Goal: Task Accomplishment & Management: Use online tool/utility

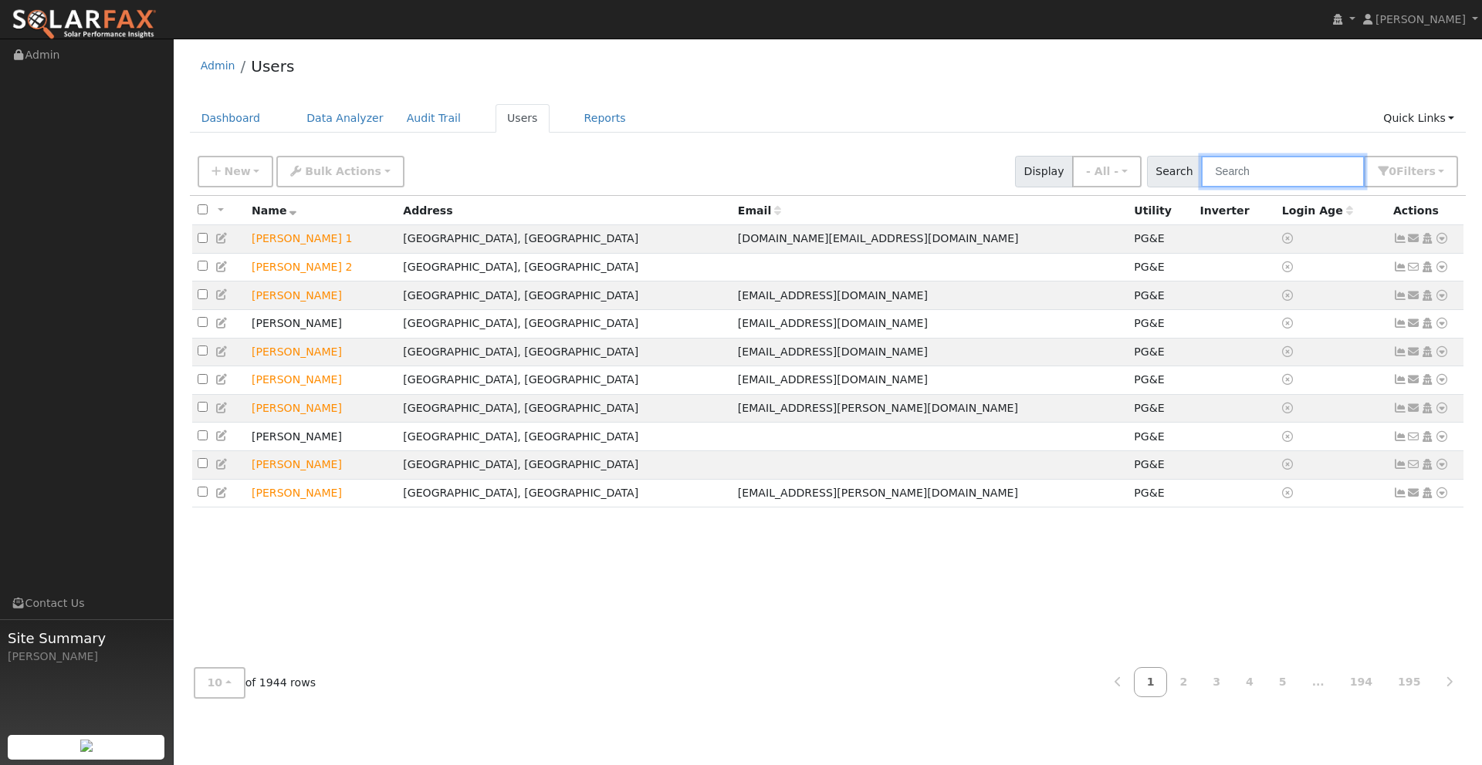
click at [1247, 177] on input "text" at bounding box center [1283, 172] width 164 height 32
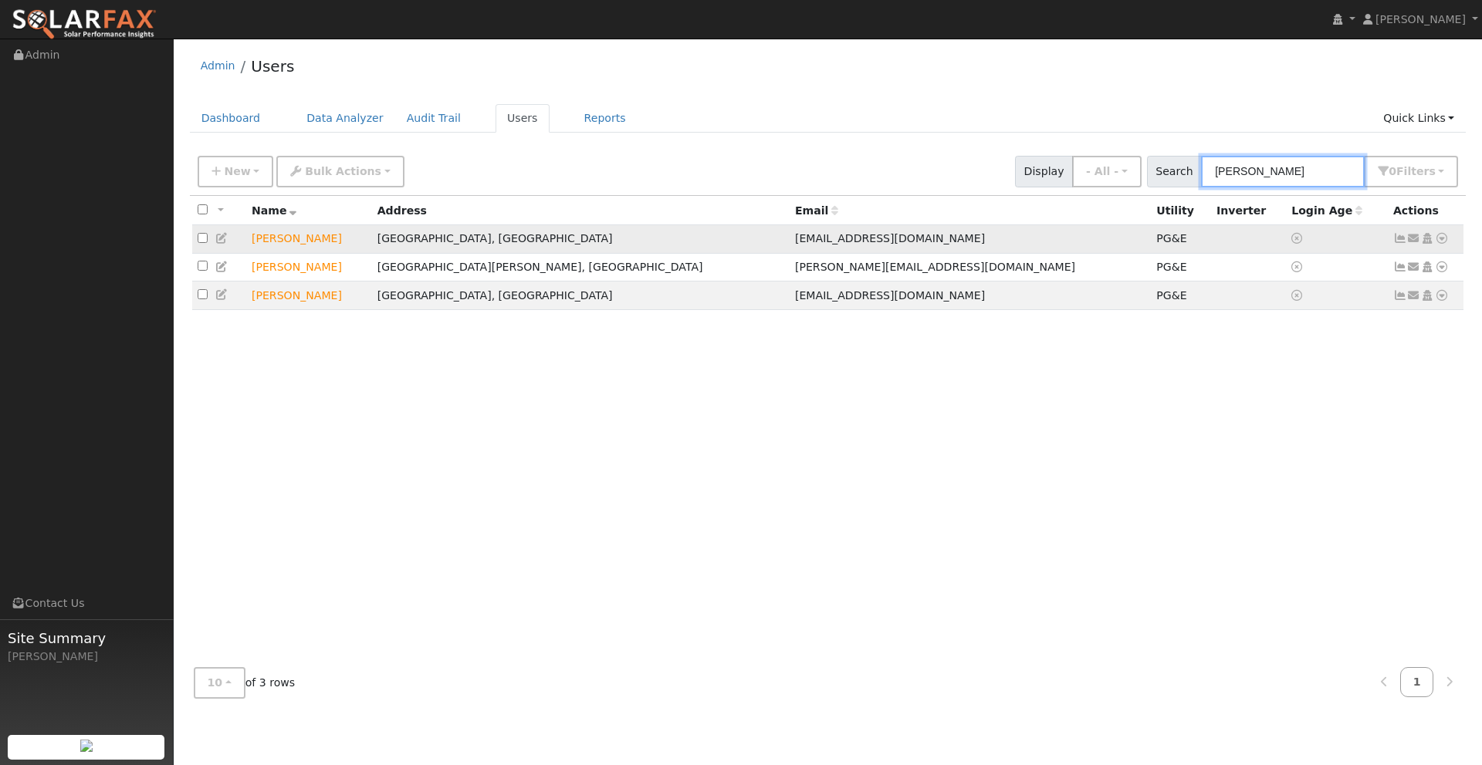
type input "terrence"
click at [1443, 241] on icon at bounding box center [1441, 238] width 14 height 11
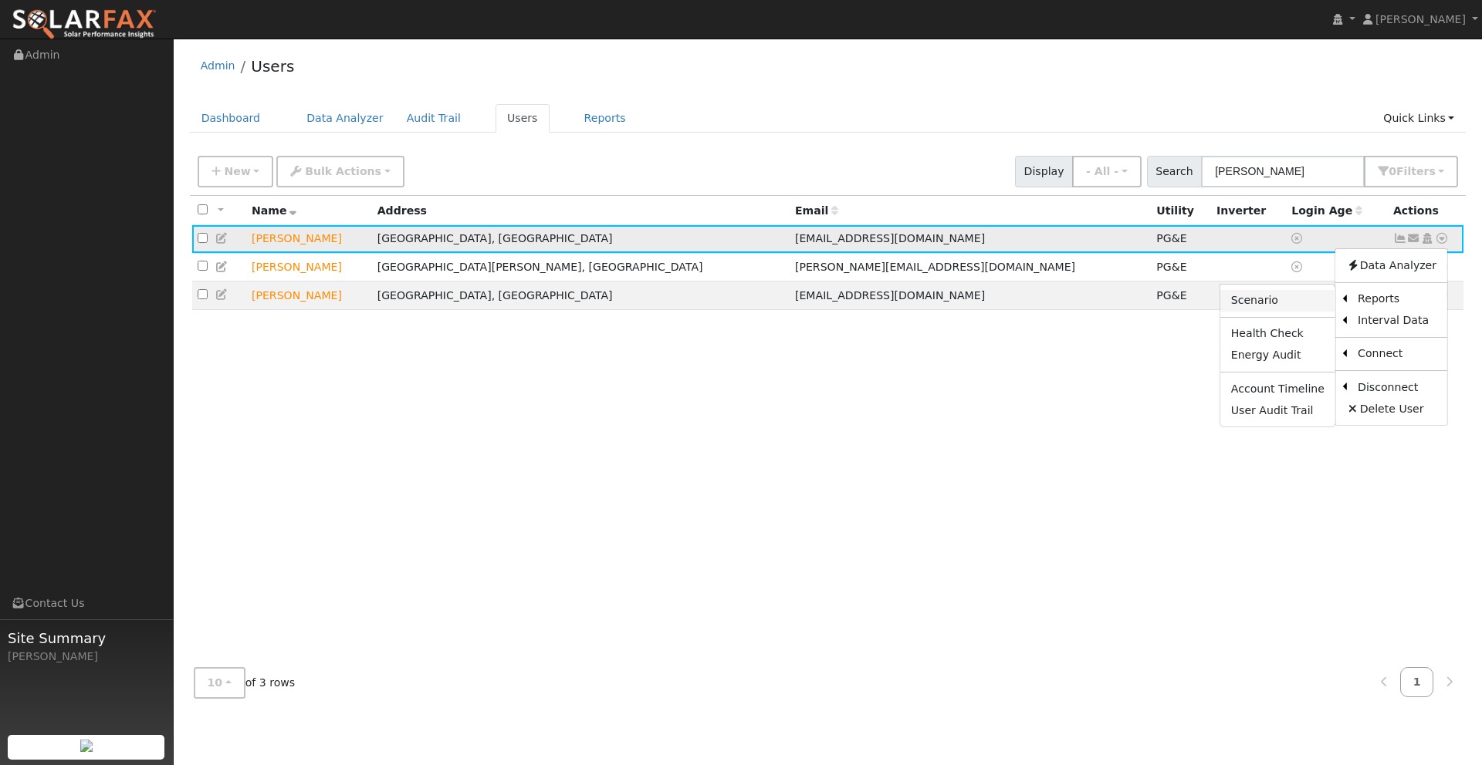
click at [1304, 301] on link "Scenario" at bounding box center [1277, 301] width 115 height 22
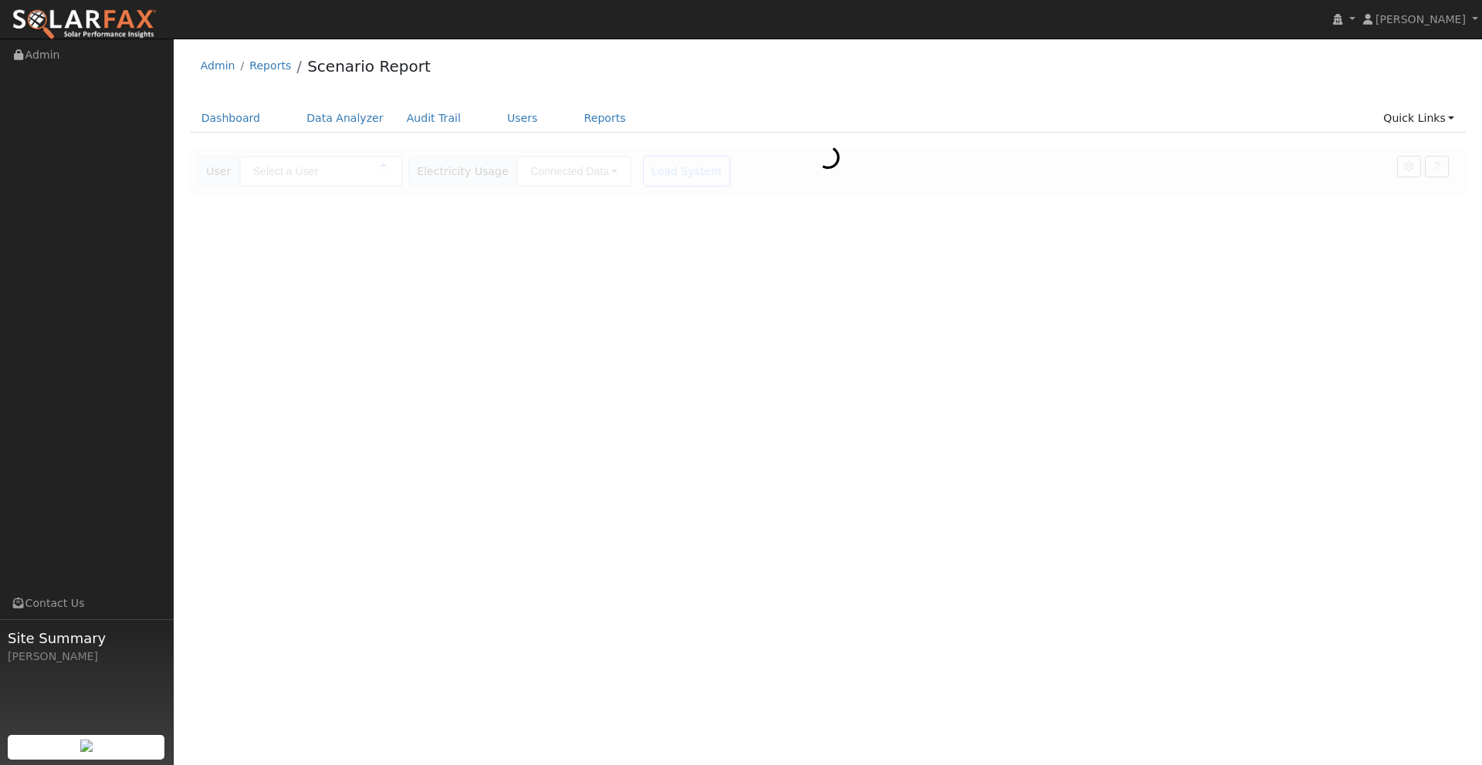
type input "[PERSON_NAME]"
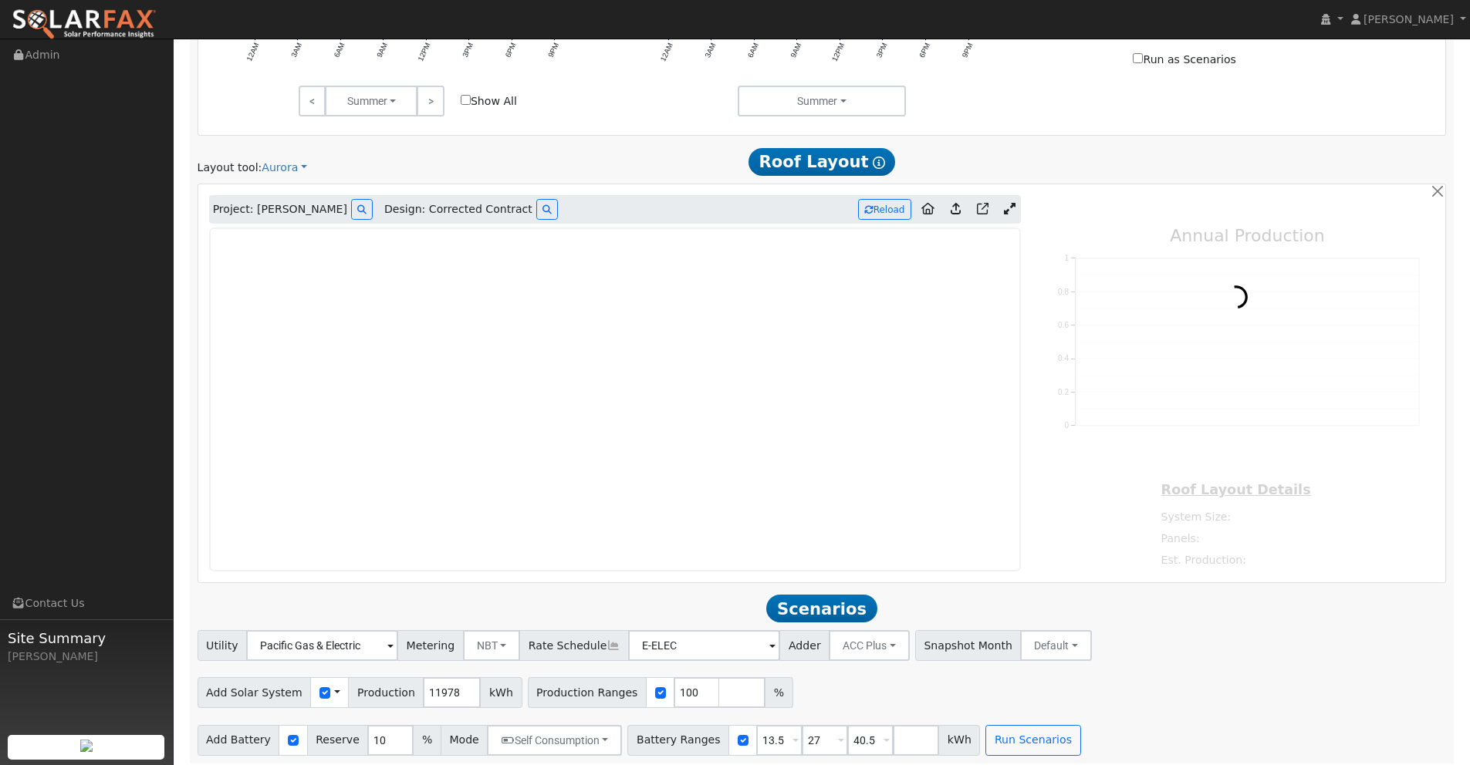
scroll to position [848, 0]
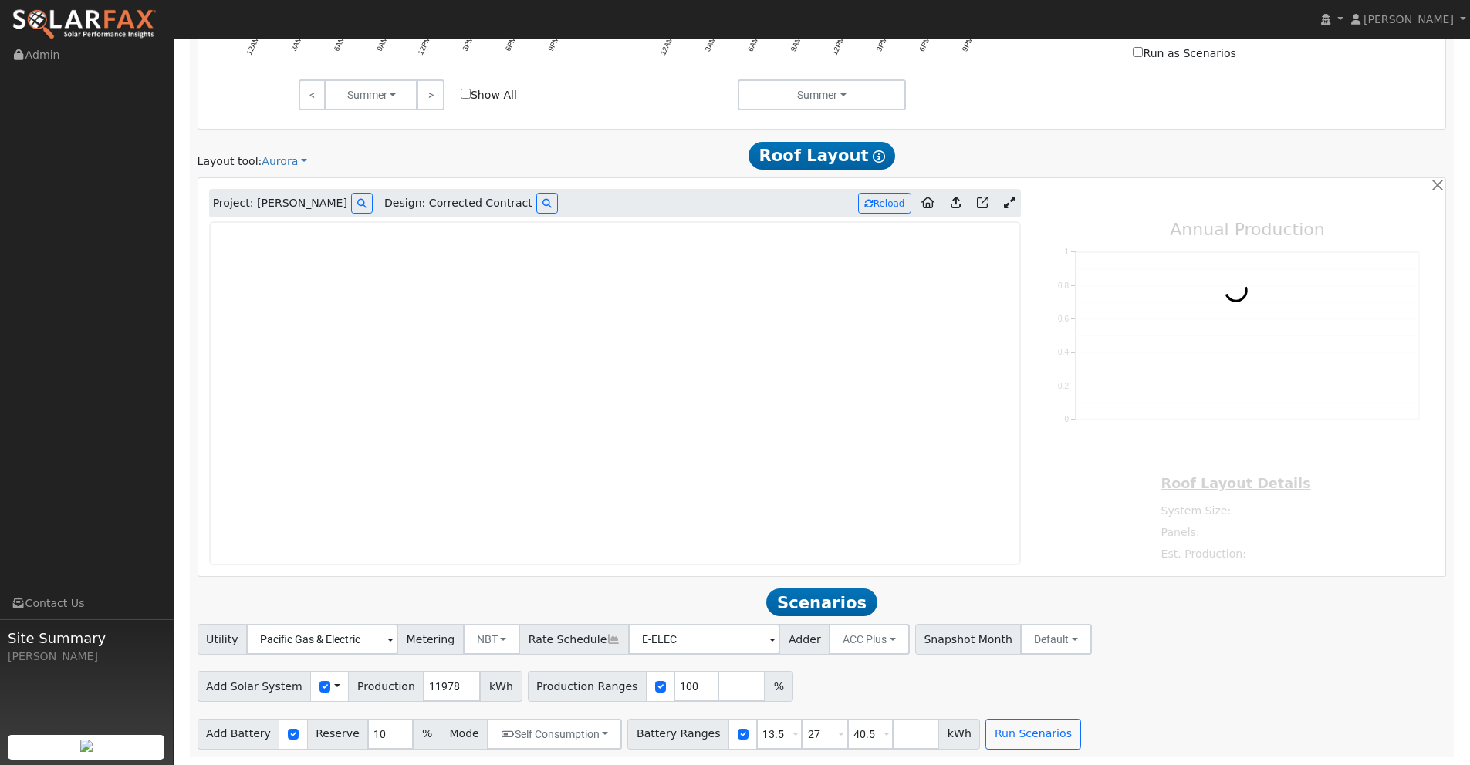
type input "14934"
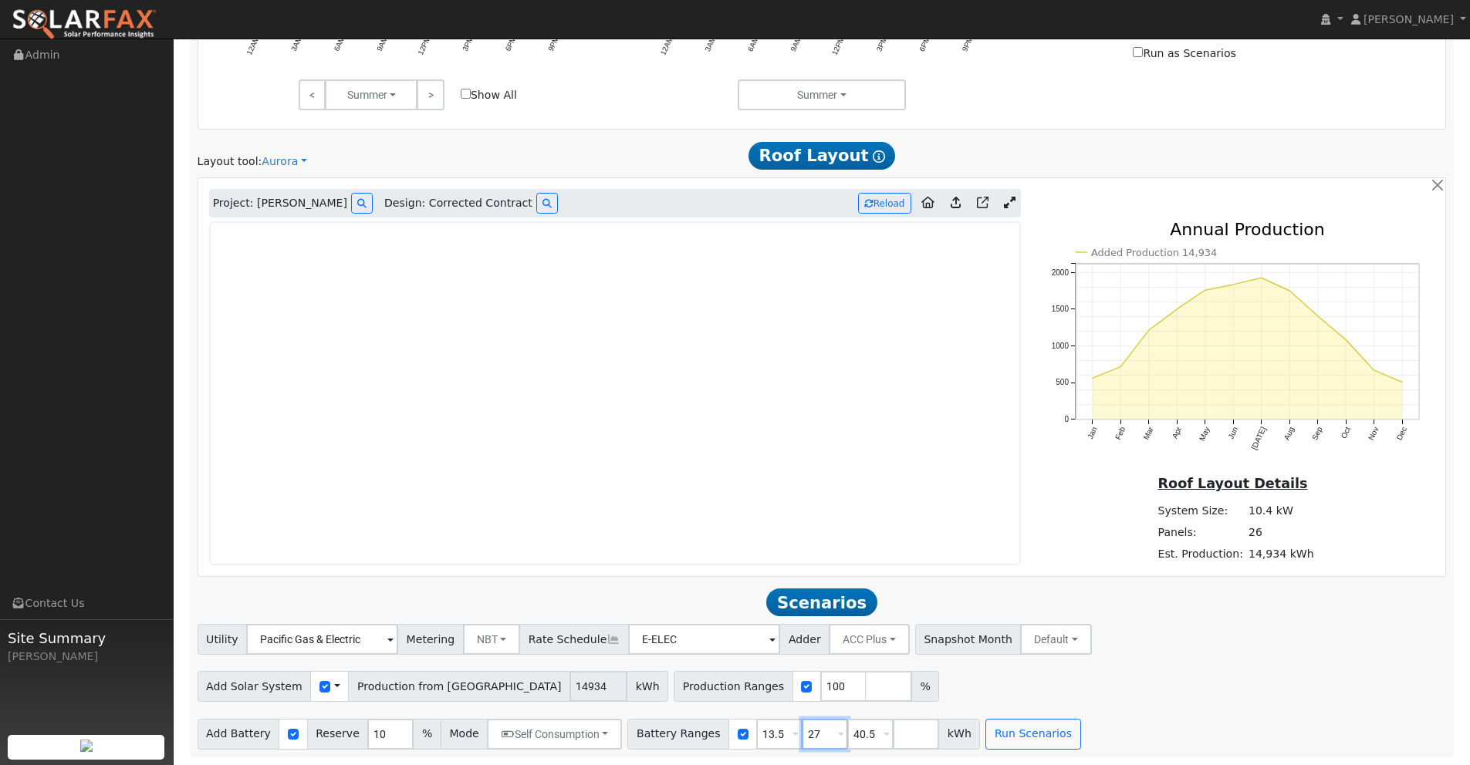
drag, startPoint x: 811, startPoint y: 733, endPoint x: 762, endPoint y: 730, distance: 49.5
click at [768, 732] on div "Battery Ranges 13.5 Overrides Reserve % Mode None None Self Consumption Peak Sa…" at bounding box center [803, 734] width 353 height 31
type input "0"
type input "13.5"
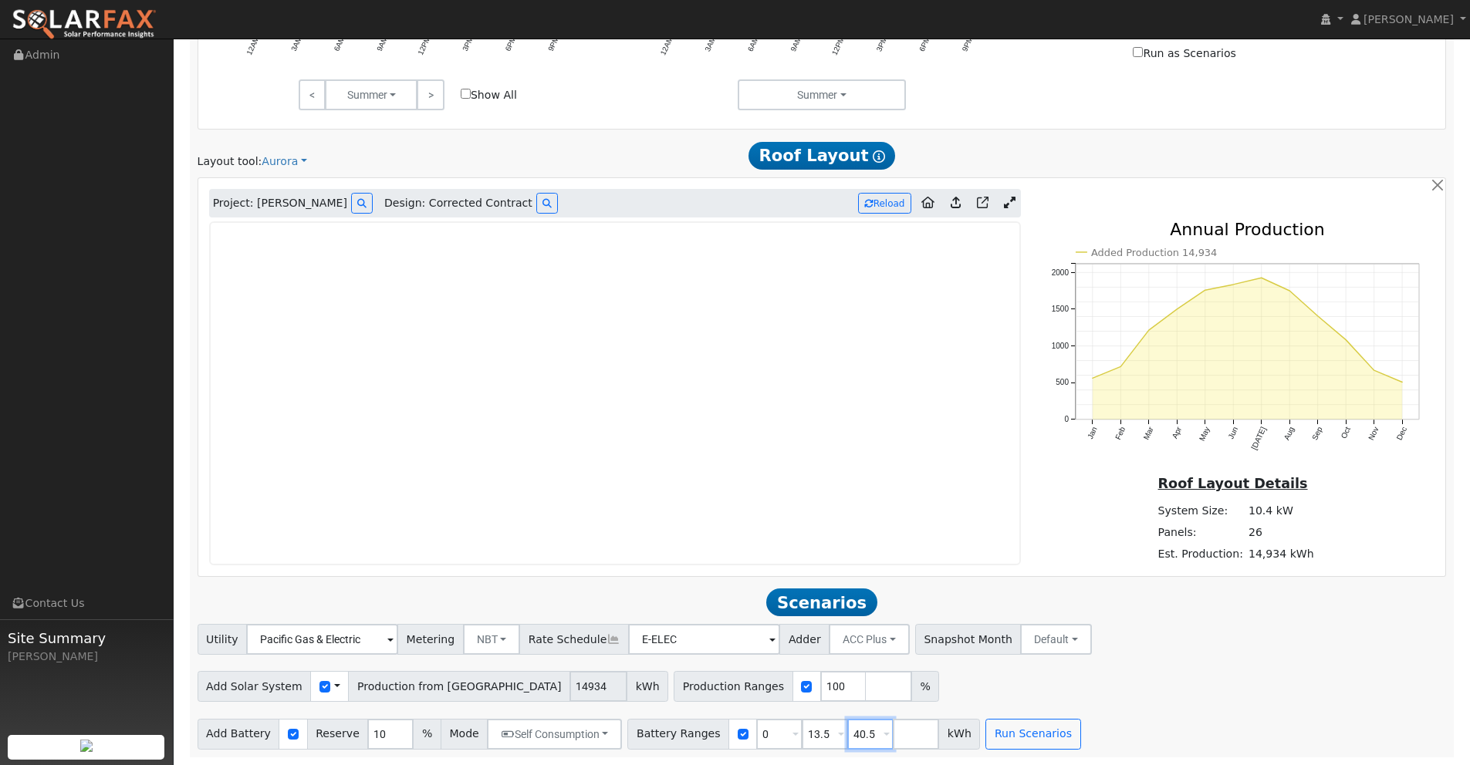
drag, startPoint x: 866, startPoint y: 735, endPoint x: 818, endPoint y: 734, distance: 47.9
click at [814, 735] on div "Battery Ranges 0 Overrides Reserve % Mode None None Self Consumption Peak Savin…" at bounding box center [803, 734] width 353 height 31
click at [977, 735] on button "Run Scenarios" at bounding box center [987, 734] width 95 height 31
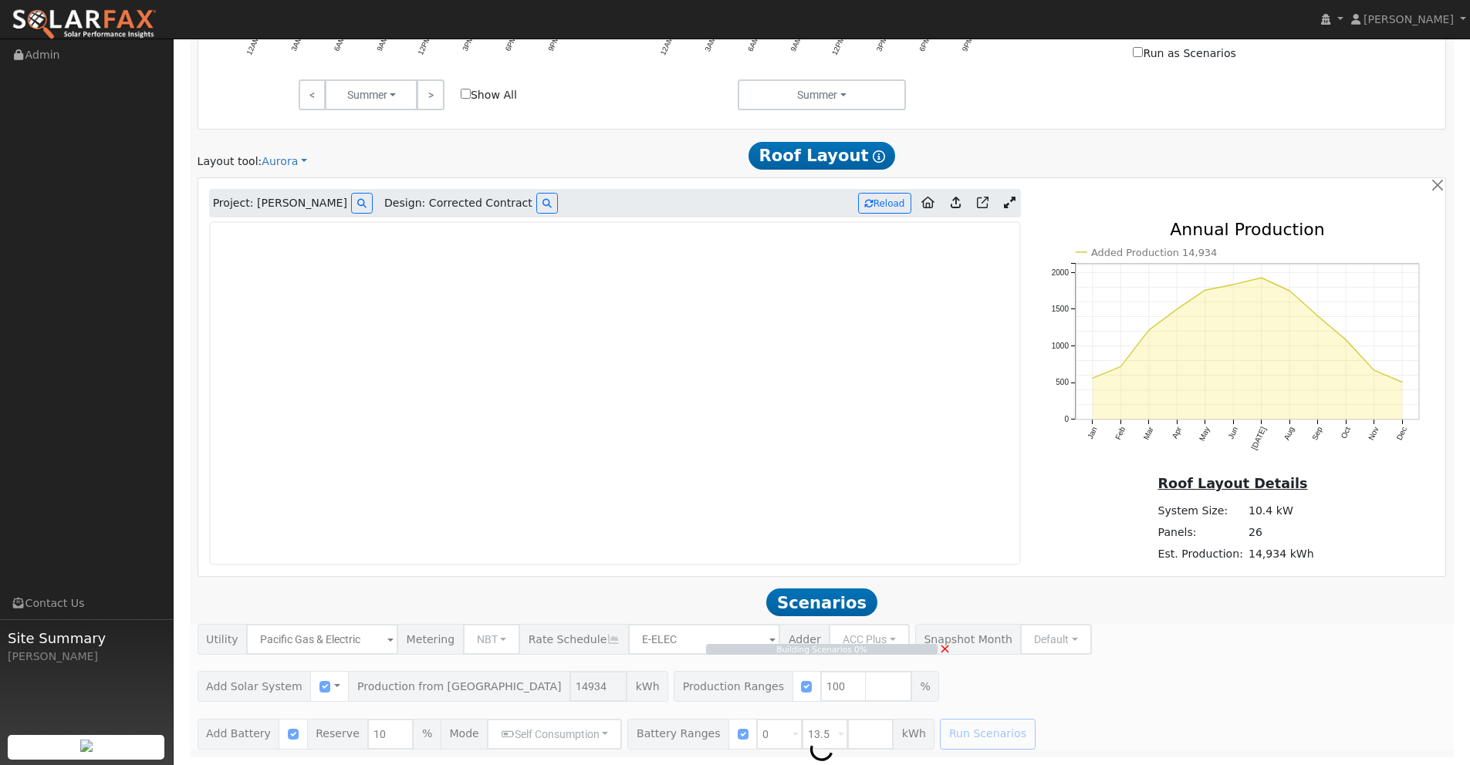
click at [468, 644] on div "Building Scenarios 0% ×" at bounding box center [821, 686] width 1265 height 125
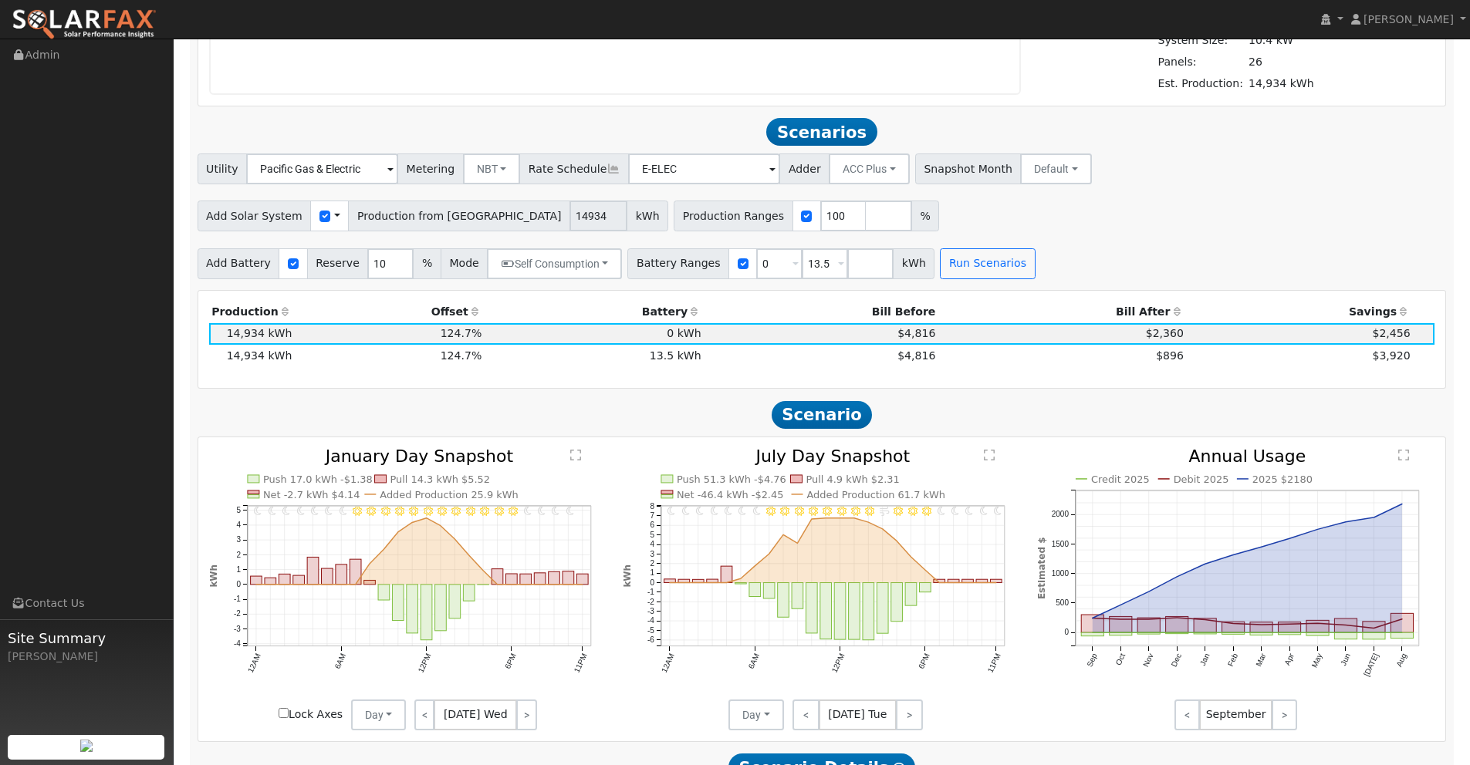
scroll to position [1390, 0]
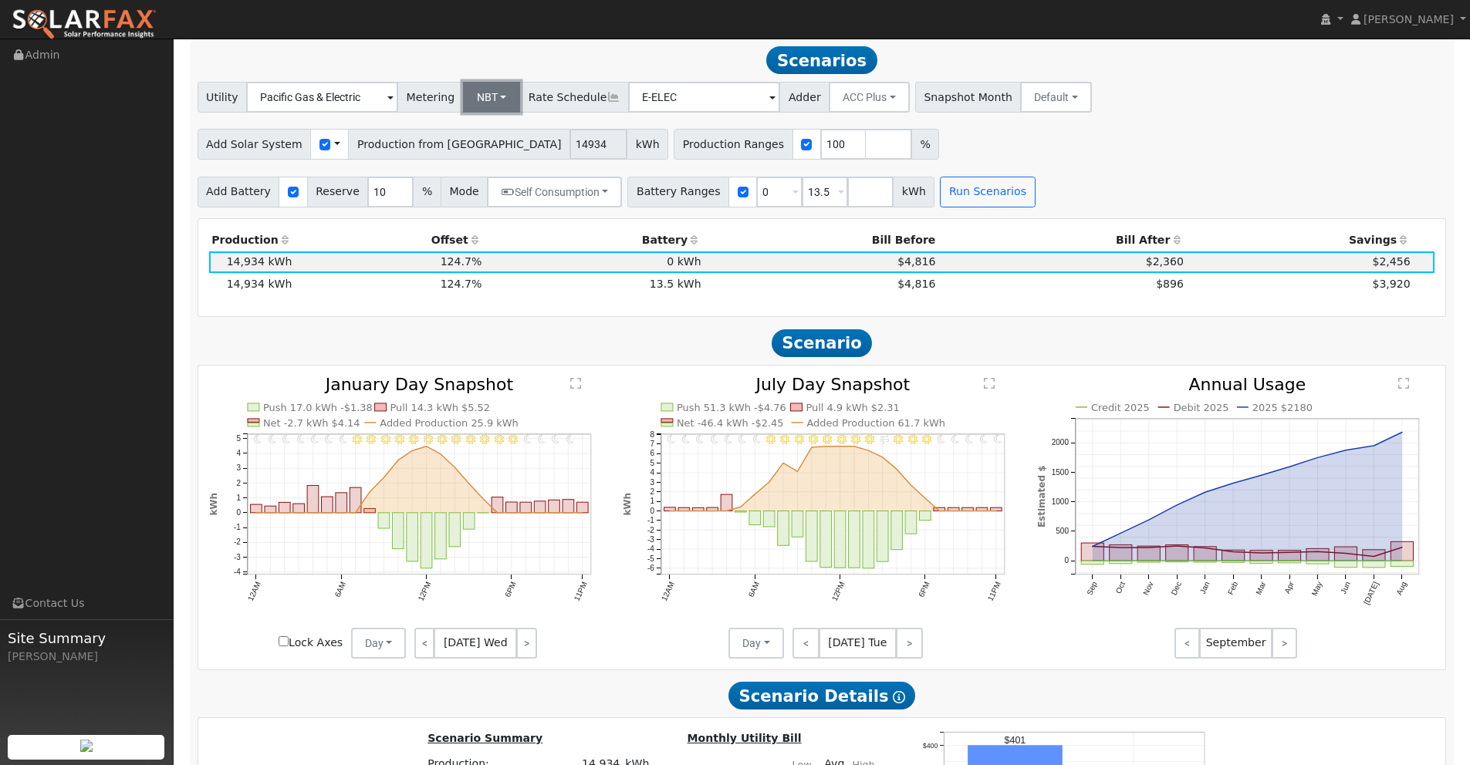
click at [485, 96] on button "NBT" at bounding box center [492, 97] width 58 height 31
click at [478, 135] on link "NEM" at bounding box center [499, 131] width 107 height 22
click at [982, 189] on button "Run Scenarios" at bounding box center [987, 192] width 95 height 31
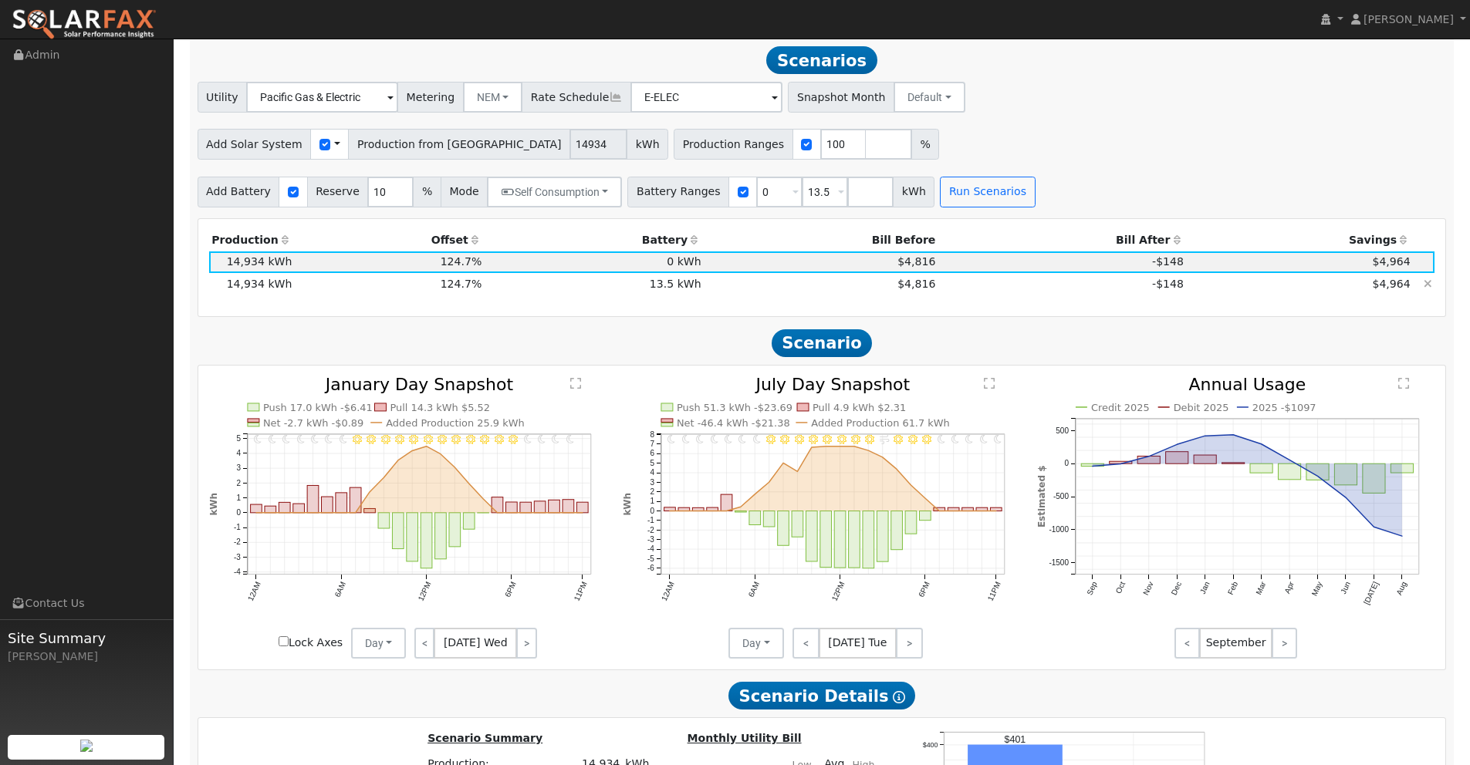
click at [941, 286] on td "-$148" at bounding box center [1062, 284] width 248 height 22
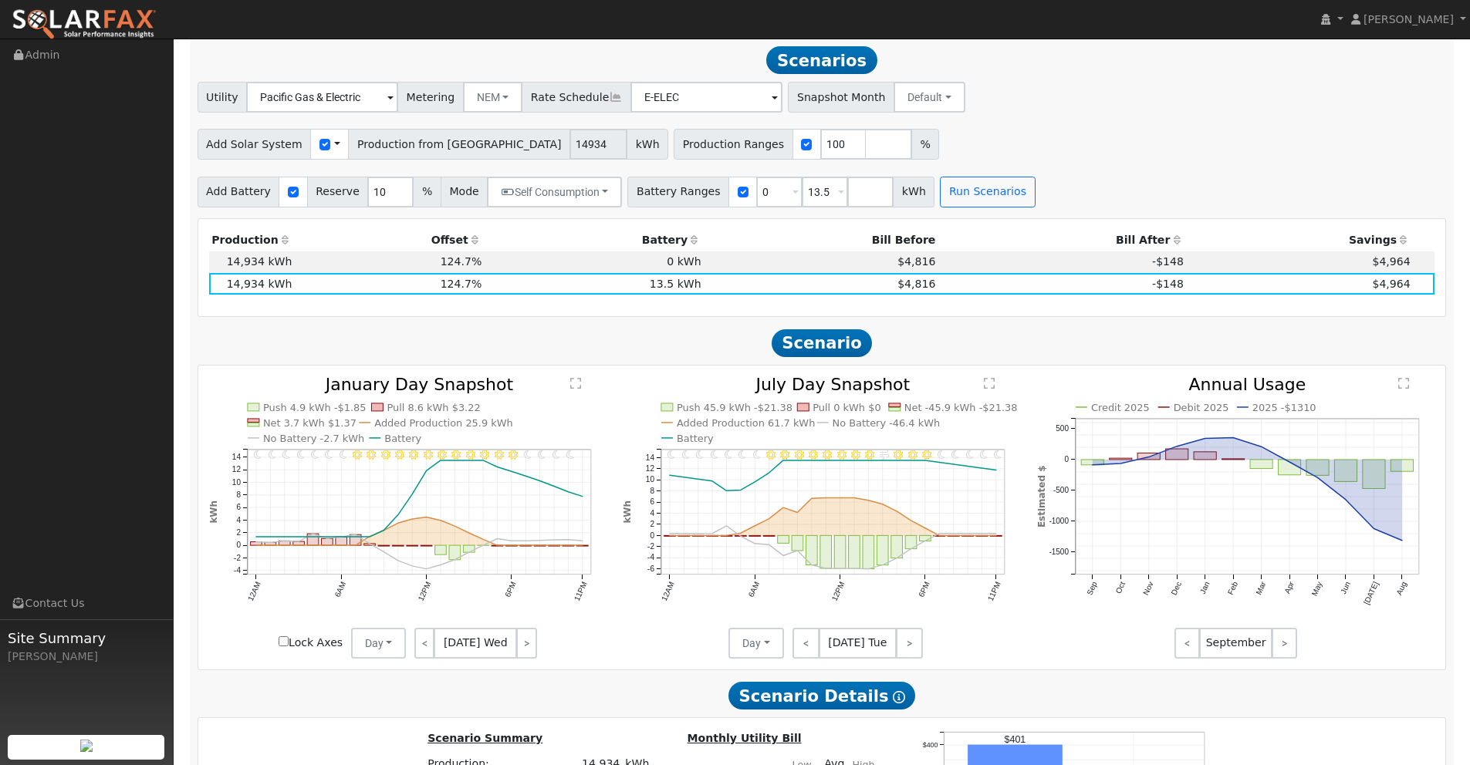
scroll to position [1389, 0]
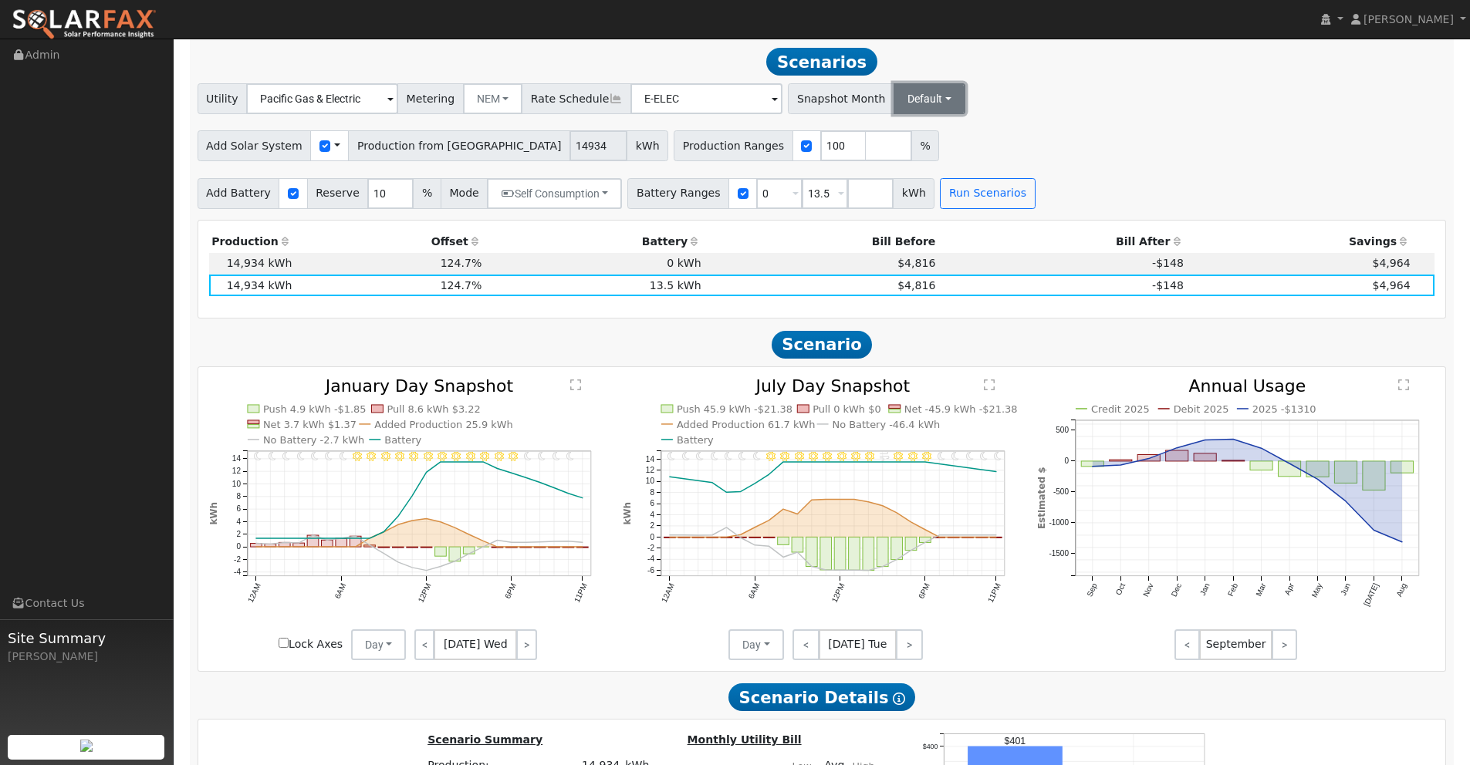
click at [899, 103] on button "Default" at bounding box center [930, 98] width 72 height 31
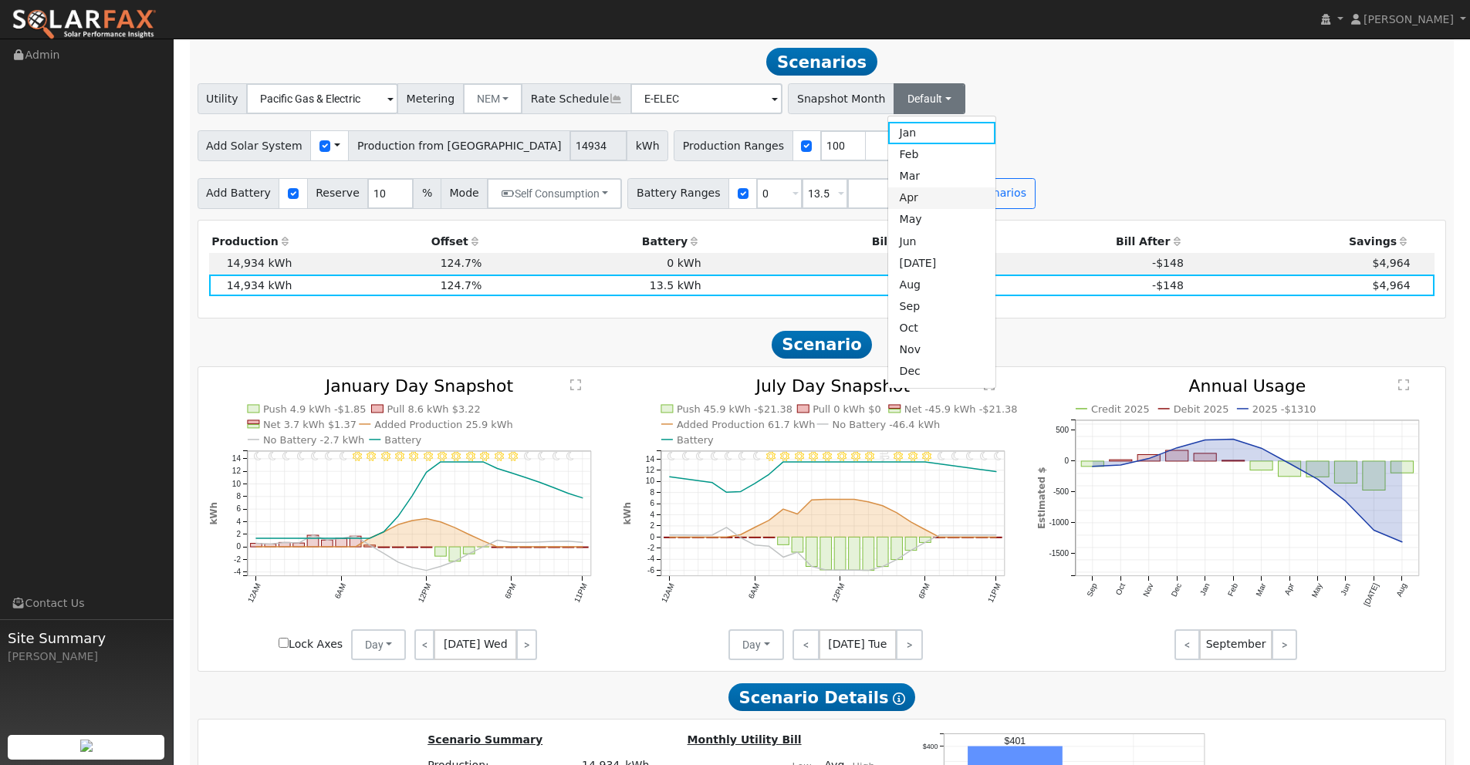
click at [888, 201] on link "Apr" at bounding box center [941, 199] width 107 height 22
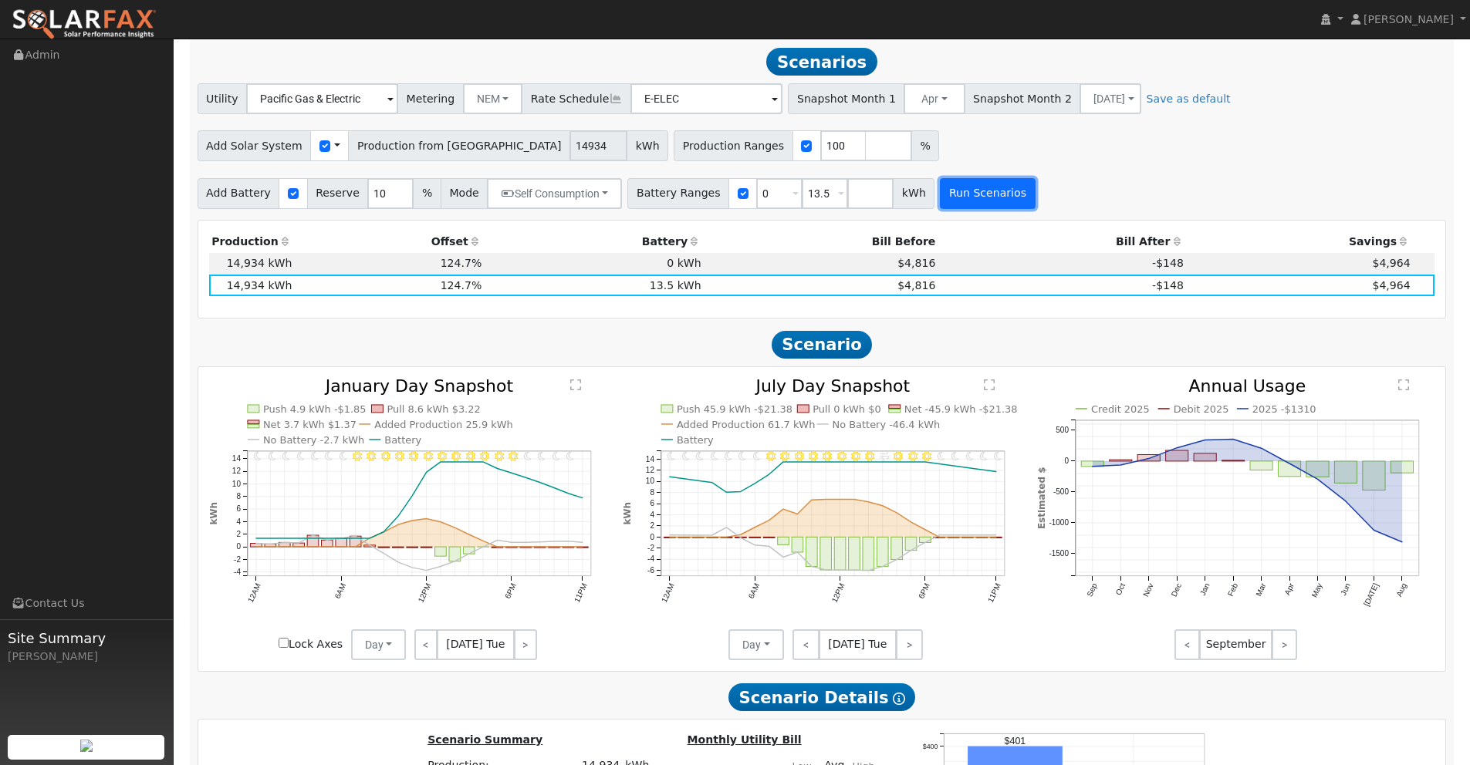
click at [967, 197] on button "Run Scenarios" at bounding box center [987, 193] width 95 height 31
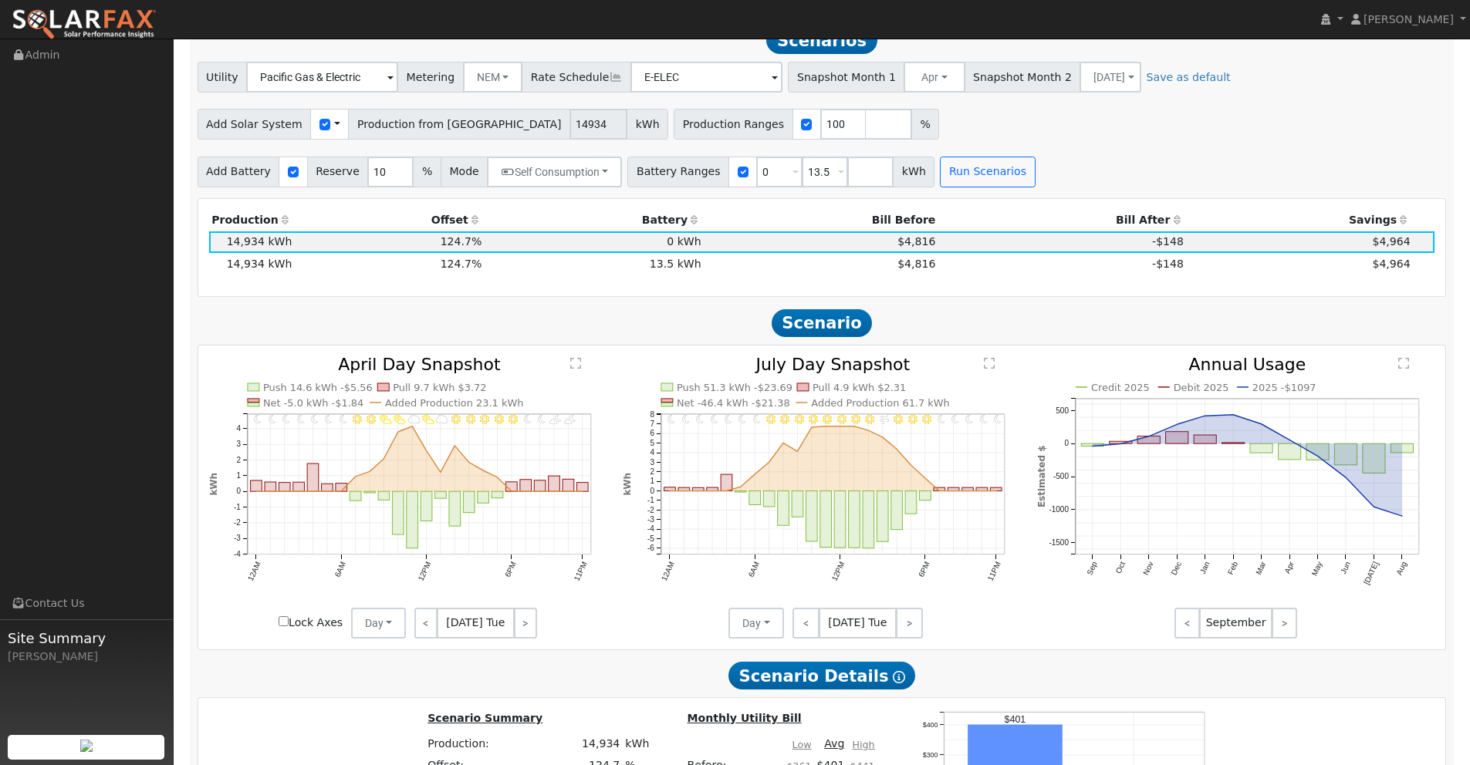
scroll to position [1390, 0]
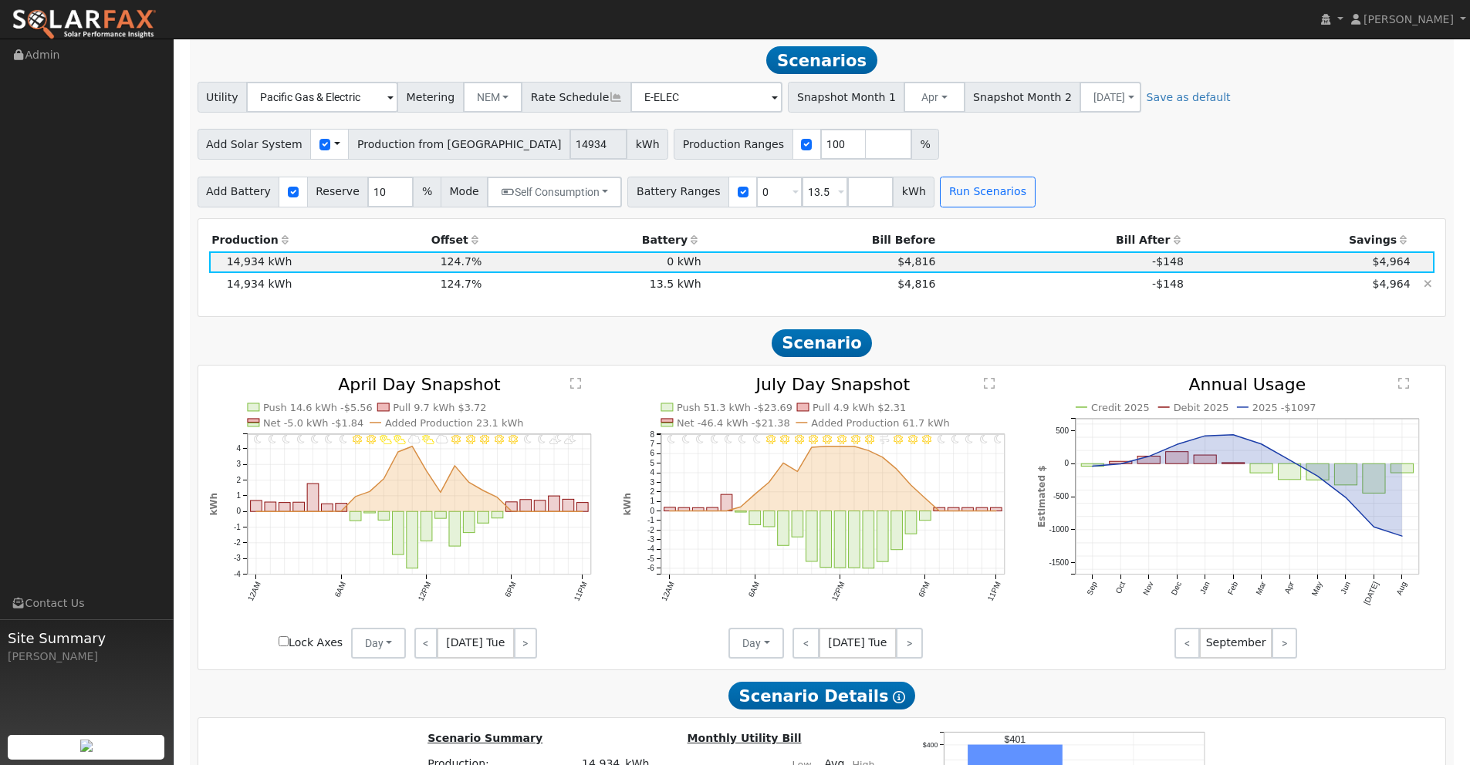
click at [944, 282] on td "-$148" at bounding box center [1062, 284] width 248 height 22
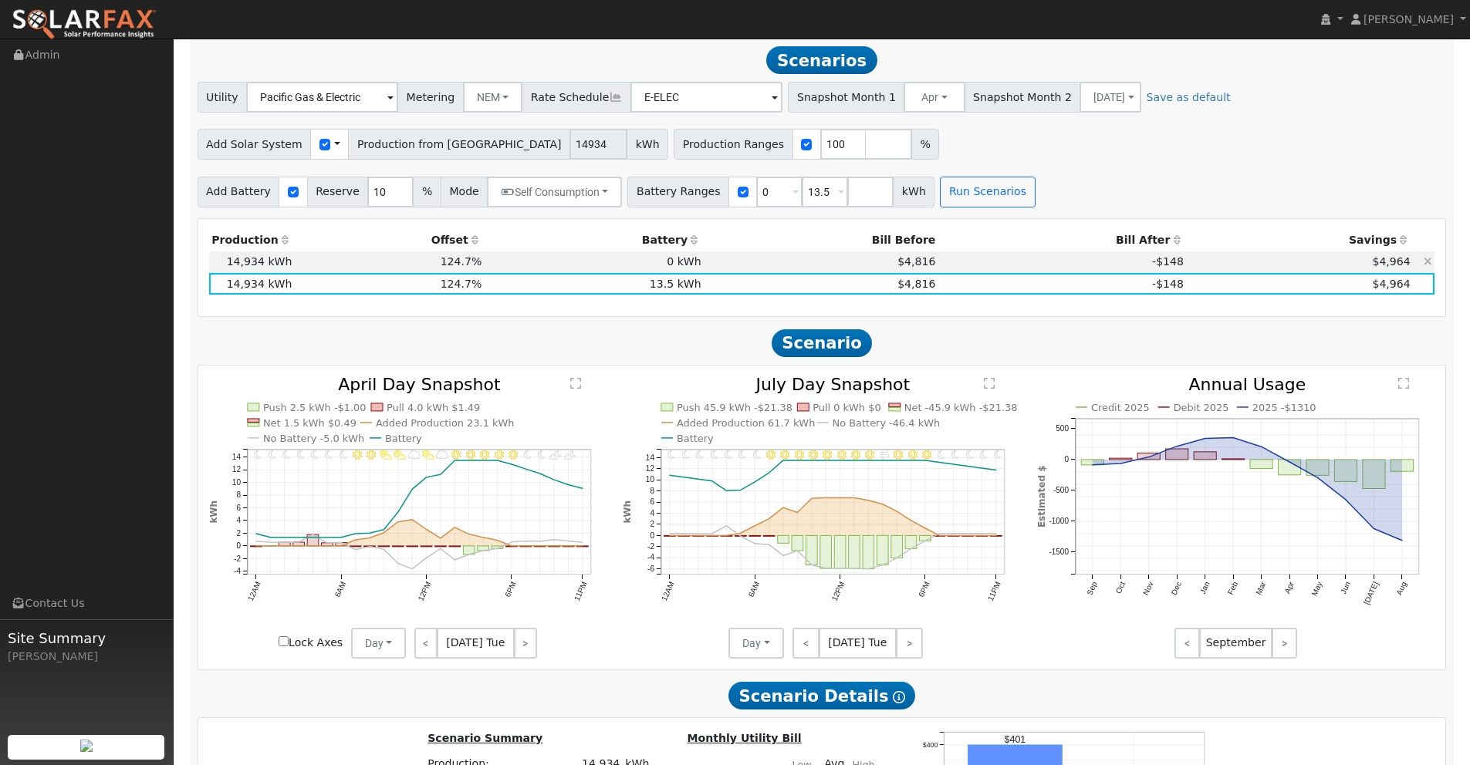
click at [881, 266] on td "$4,816" at bounding box center [821, 263] width 235 height 22
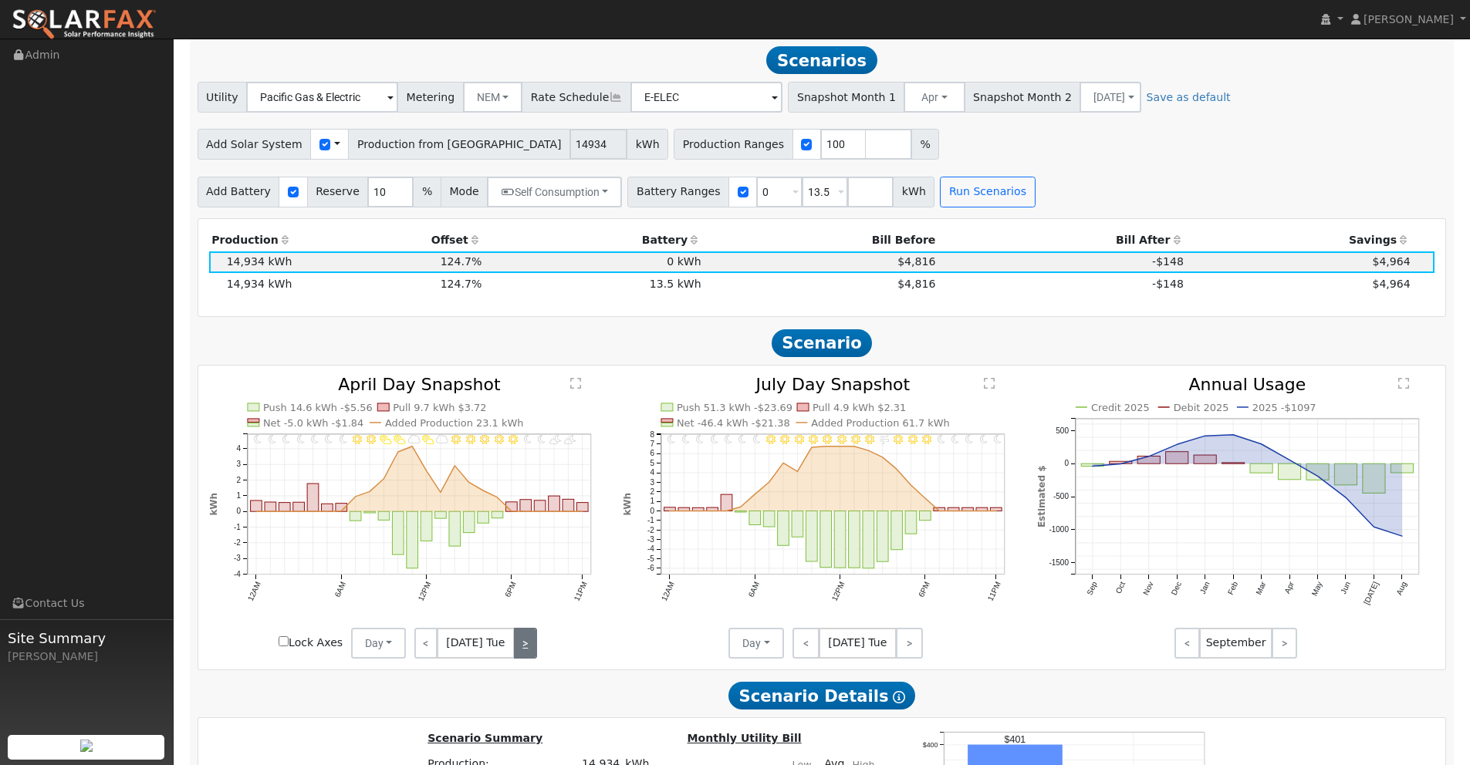
click at [526, 640] on link ">" at bounding box center [525, 643] width 23 height 31
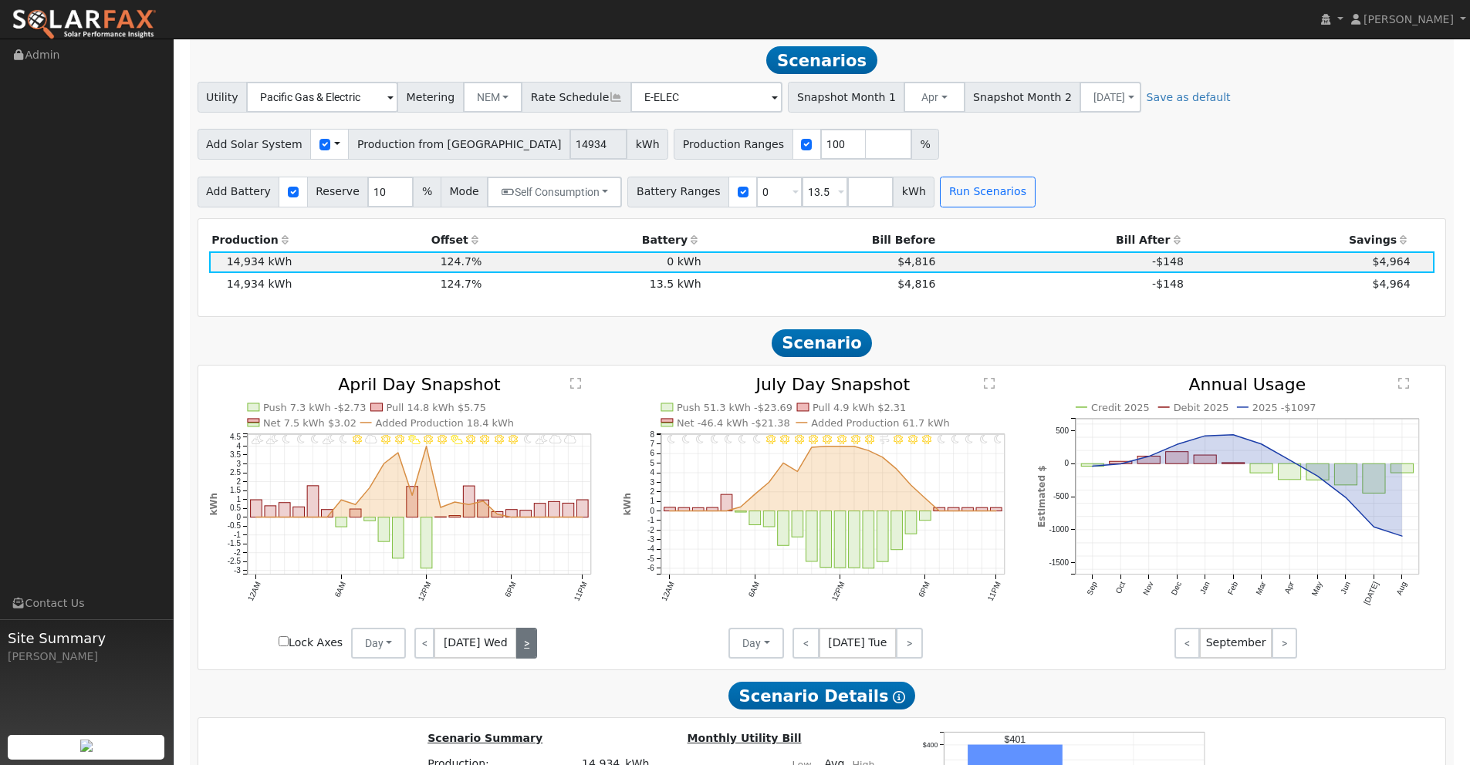
click at [526, 640] on link ">" at bounding box center [526, 643] width 21 height 31
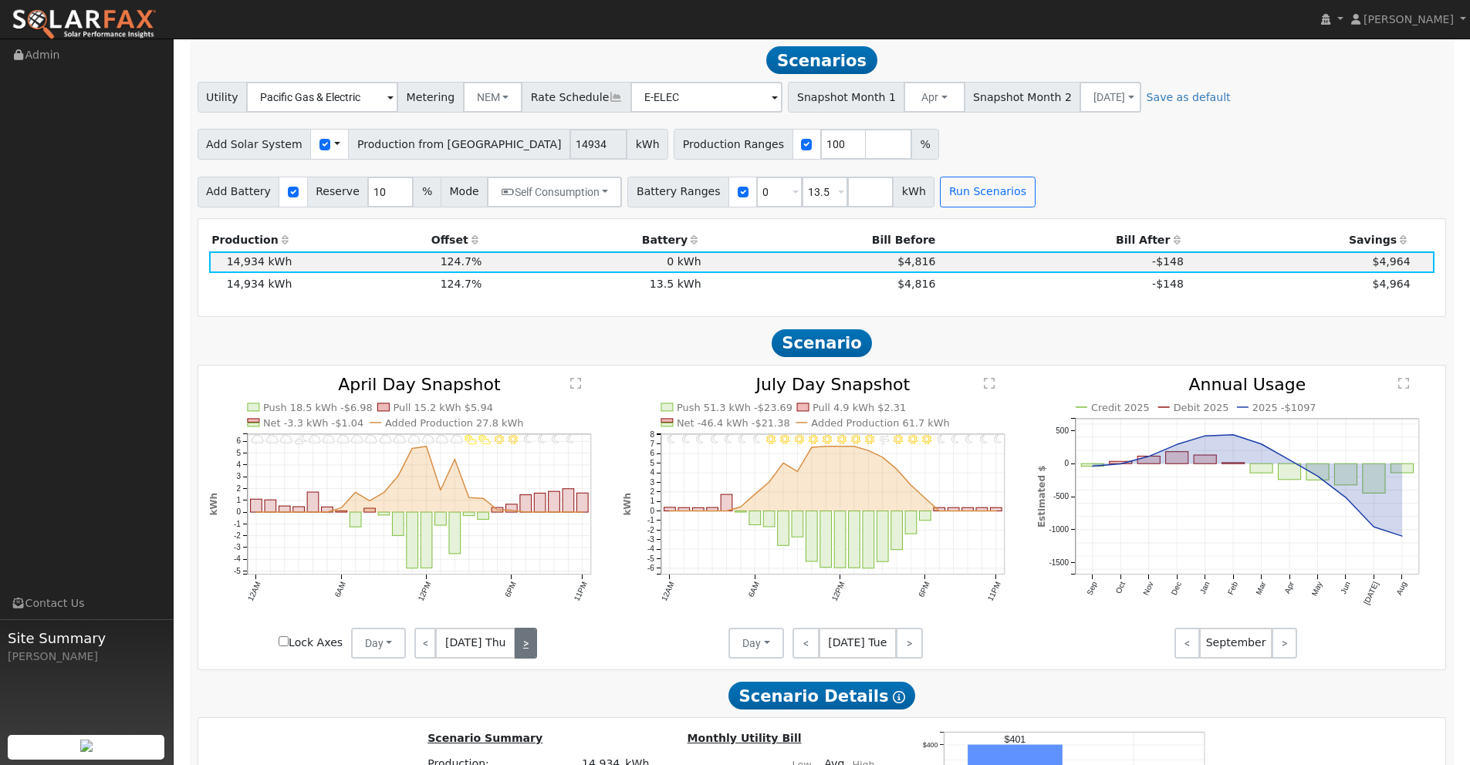
click at [526, 640] on link ">" at bounding box center [526, 643] width 22 height 31
click at [526, 640] on link ">" at bounding box center [523, 643] width 25 height 31
click at [526, 640] on link ">" at bounding box center [524, 643] width 23 height 31
click at [526, 640] on link ">" at bounding box center [526, 643] width 22 height 31
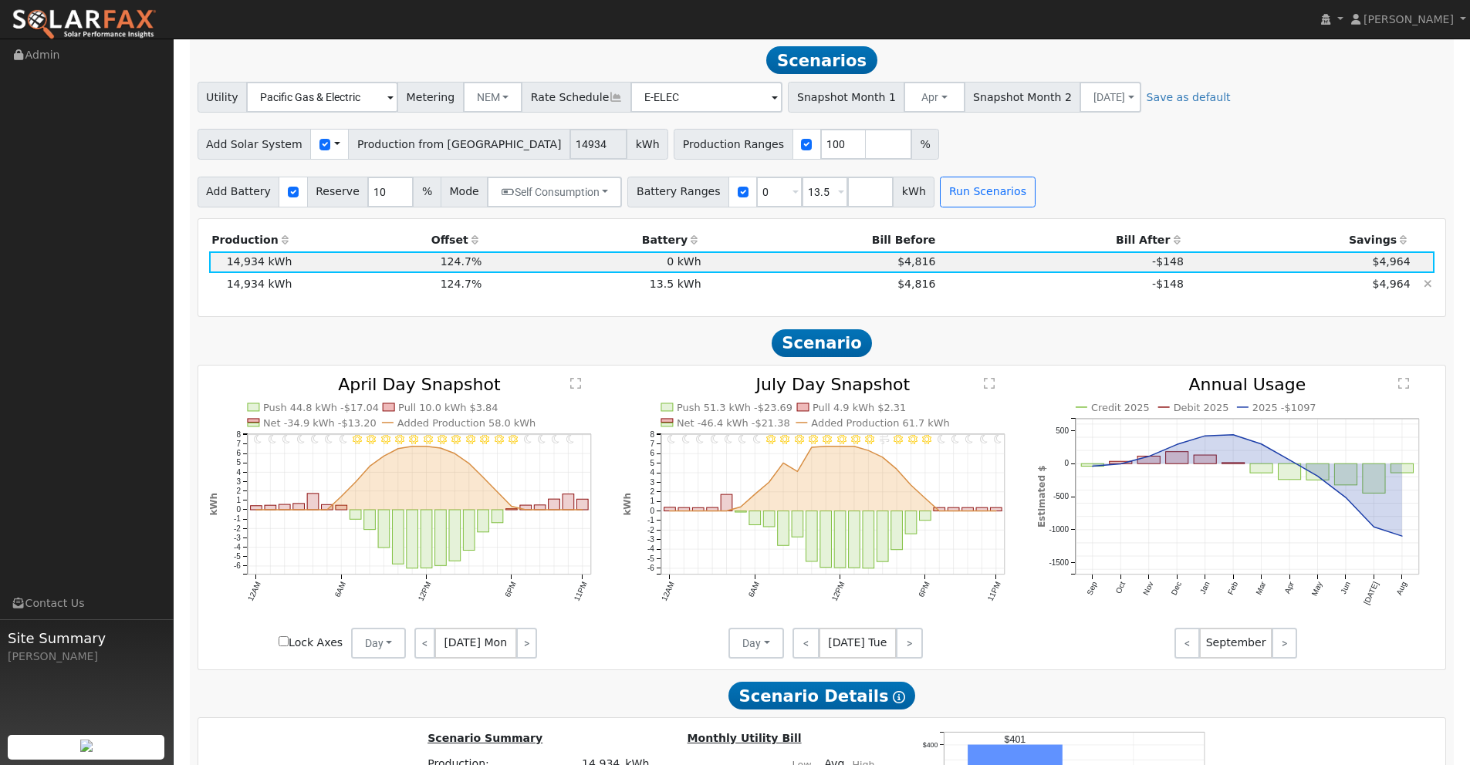
click at [940, 284] on td "-$148" at bounding box center [1062, 284] width 248 height 22
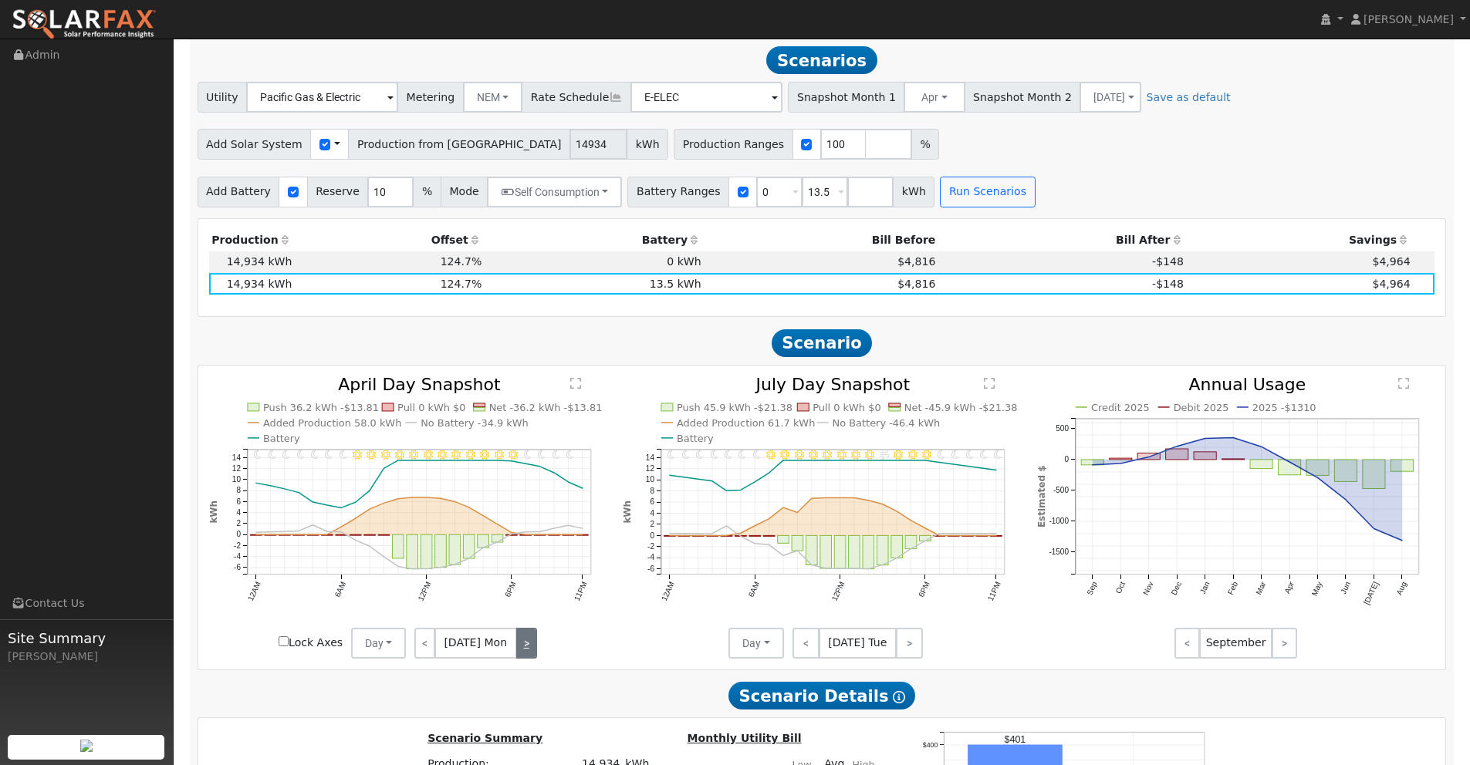
click at [522, 645] on link ">" at bounding box center [526, 643] width 21 height 31
click at [522, 645] on link ">" at bounding box center [525, 643] width 23 height 31
click at [522, 645] on link ">" at bounding box center [526, 643] width 21 height 31
click at [522, 645] on link ">" at bounding box center [526, 643] width 22 height 31
click at [522, 645] on link ">" at bounding box center [523, 643] width 25 height 31
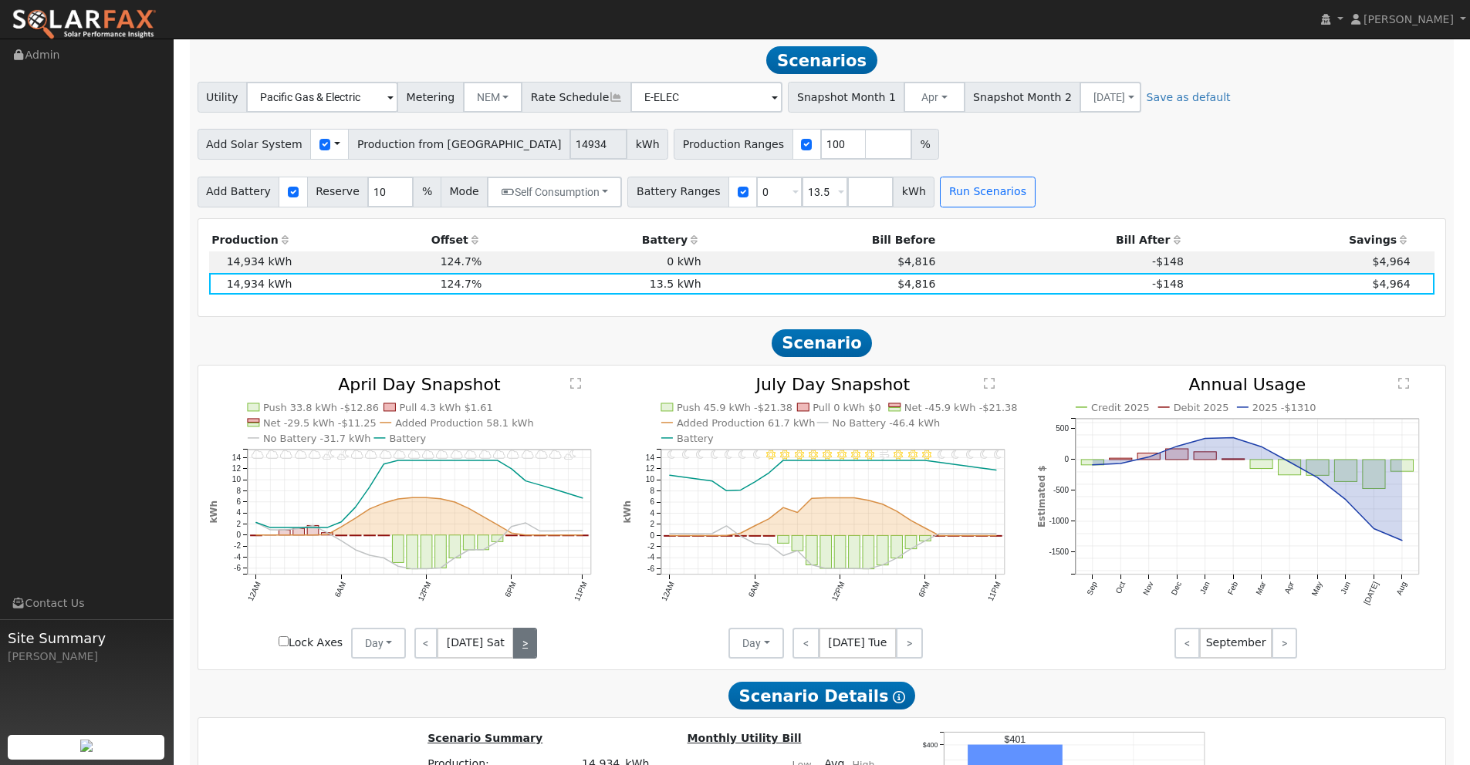
click at [522, 645] on link ">" at bounding box center [524, 643] width 23 height 31
click at [522, 645] on link ">" at bounding box center [526, 643] width 22 height 31
click at [374, 646] on button "Day" at bounding box center [379, 643] width 56 height 31
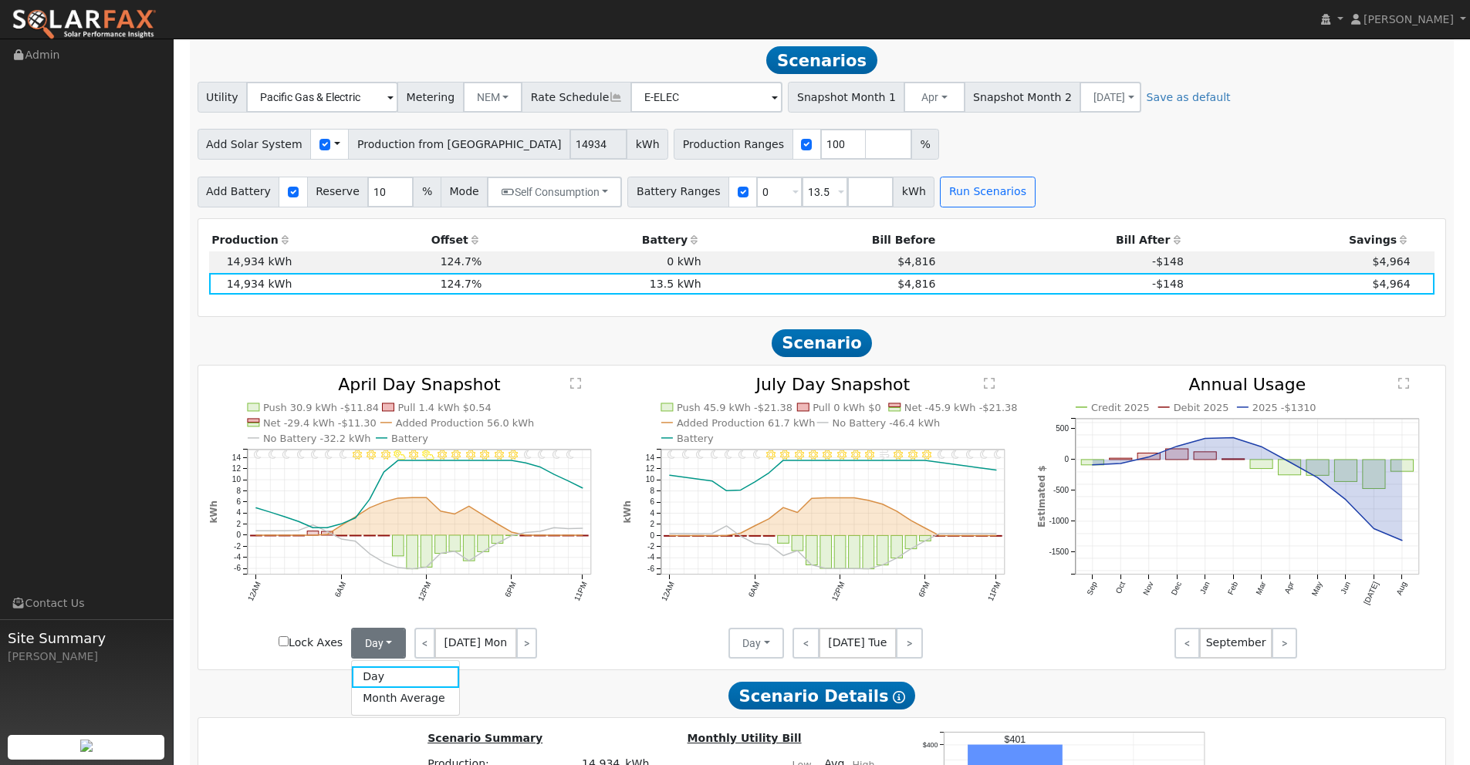
click at [392, 699] on link "Month Average" at bounding box center [405, 699] width 107 height 22
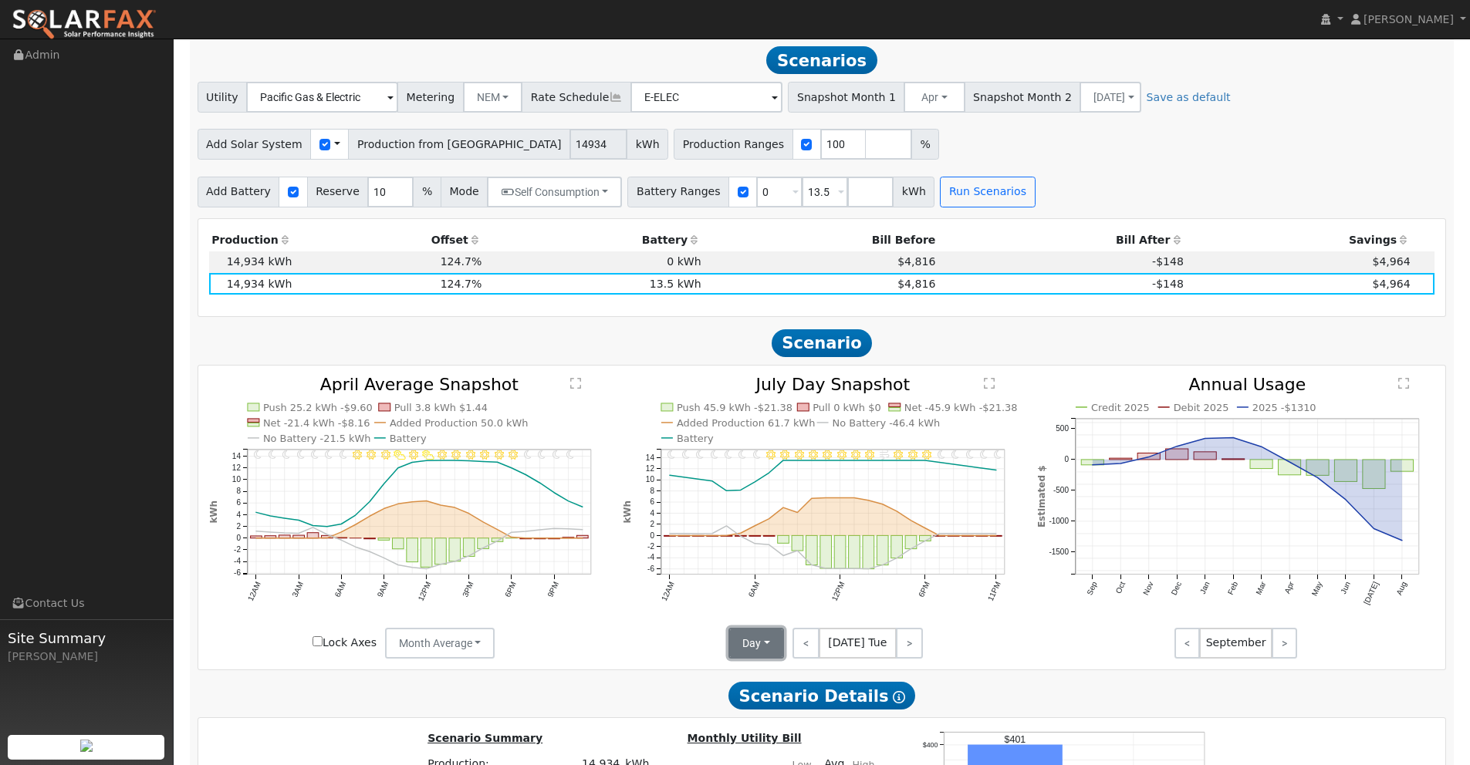
click at [747, 636] on button "Day" at bounding box center [756, 643] width 56 height 31
click at [770, 699] on link "Month Average" at bounding box center [783, 699] width 107 height 22
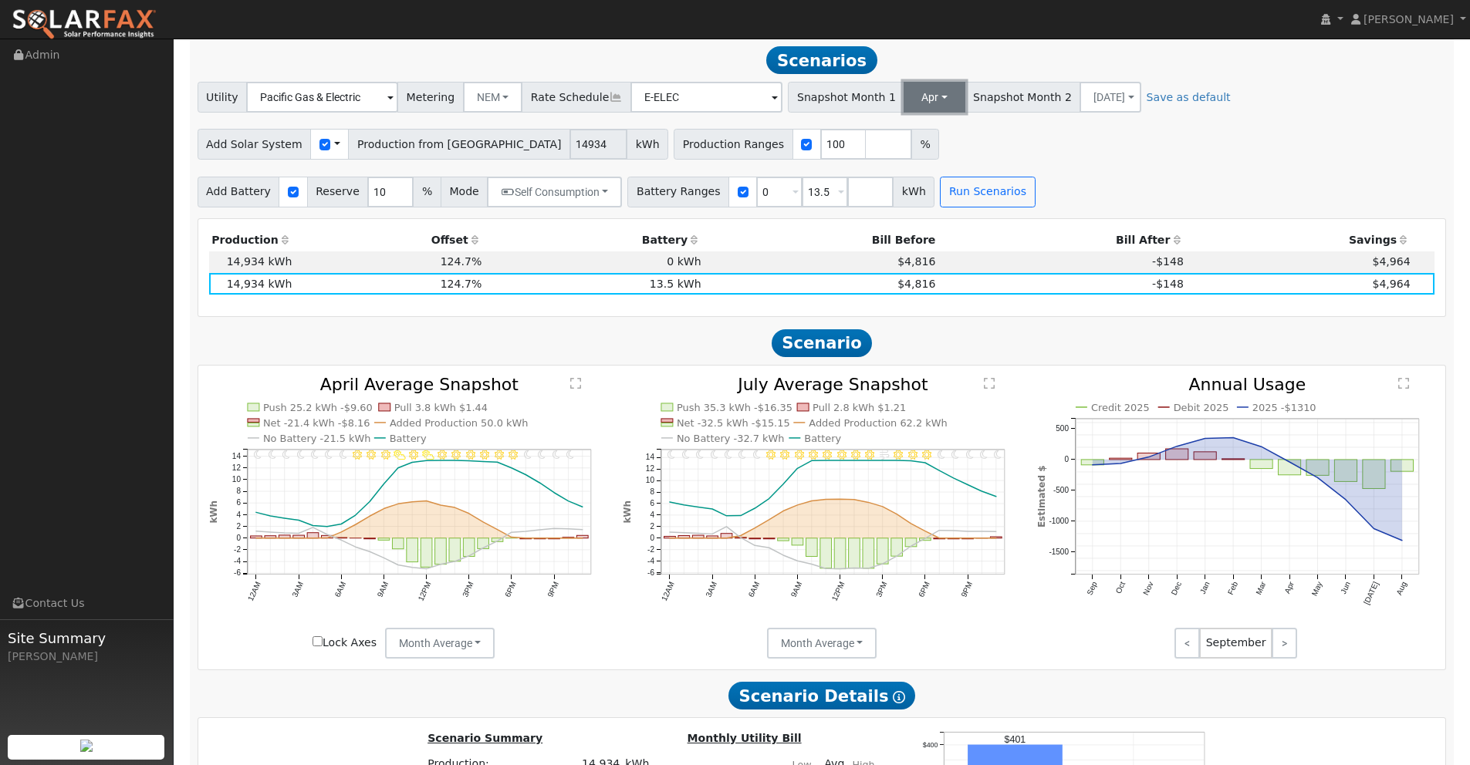
click at [904, 100] on button "Apr" at bounding box center [934, 97] width 61 height 31
click at [896, 173] on link "Mar" at bounding box center [949, 175] width 107 height 22
click at [978, 193] on button "Run Scenarios" at bounding box center [987, 192] width 95 height 31
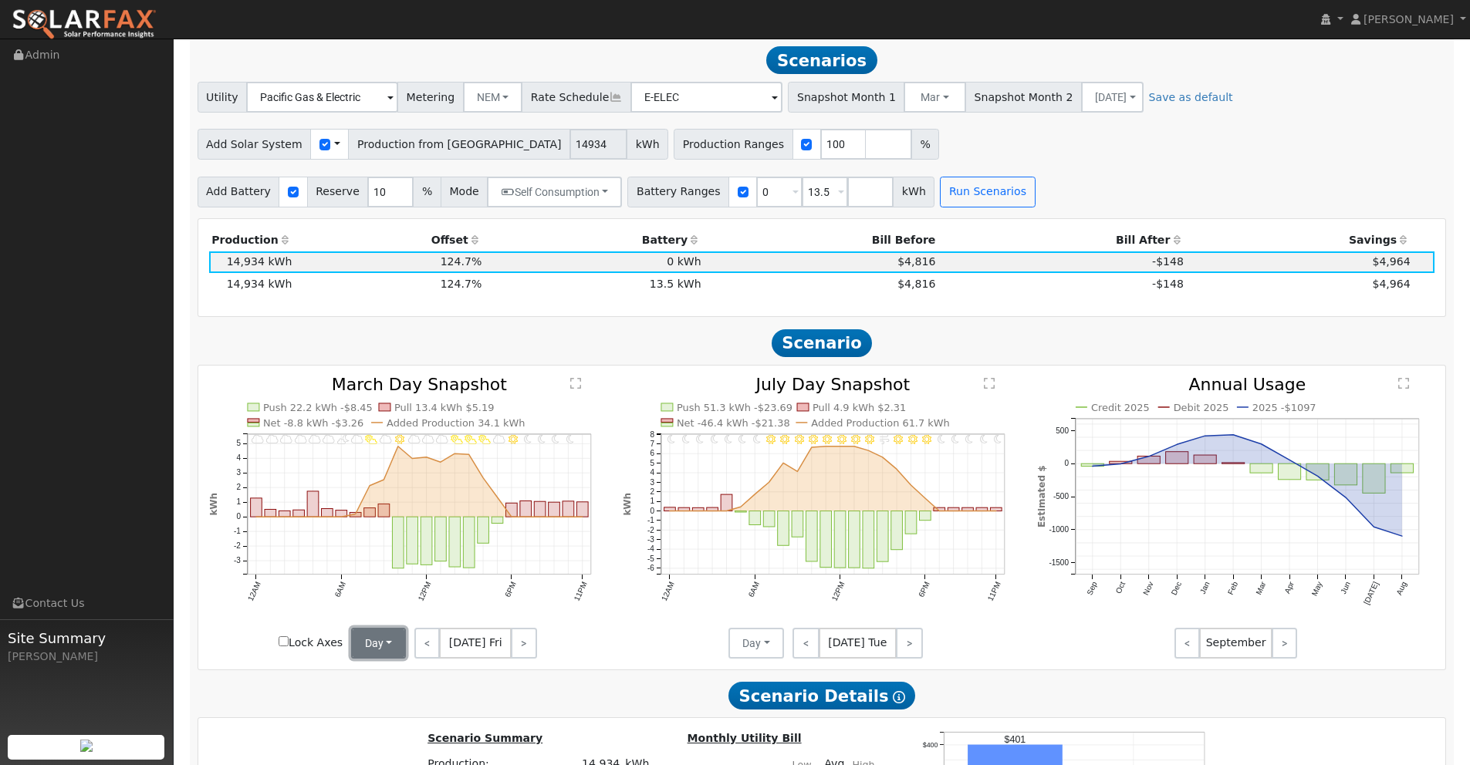
click at [394, 647] on button "Day" at bounding box center [379, 643] width 56 height 31
click at [396, 704] on link "Month Average" at bounding box center [405, 699] width 107 height 22
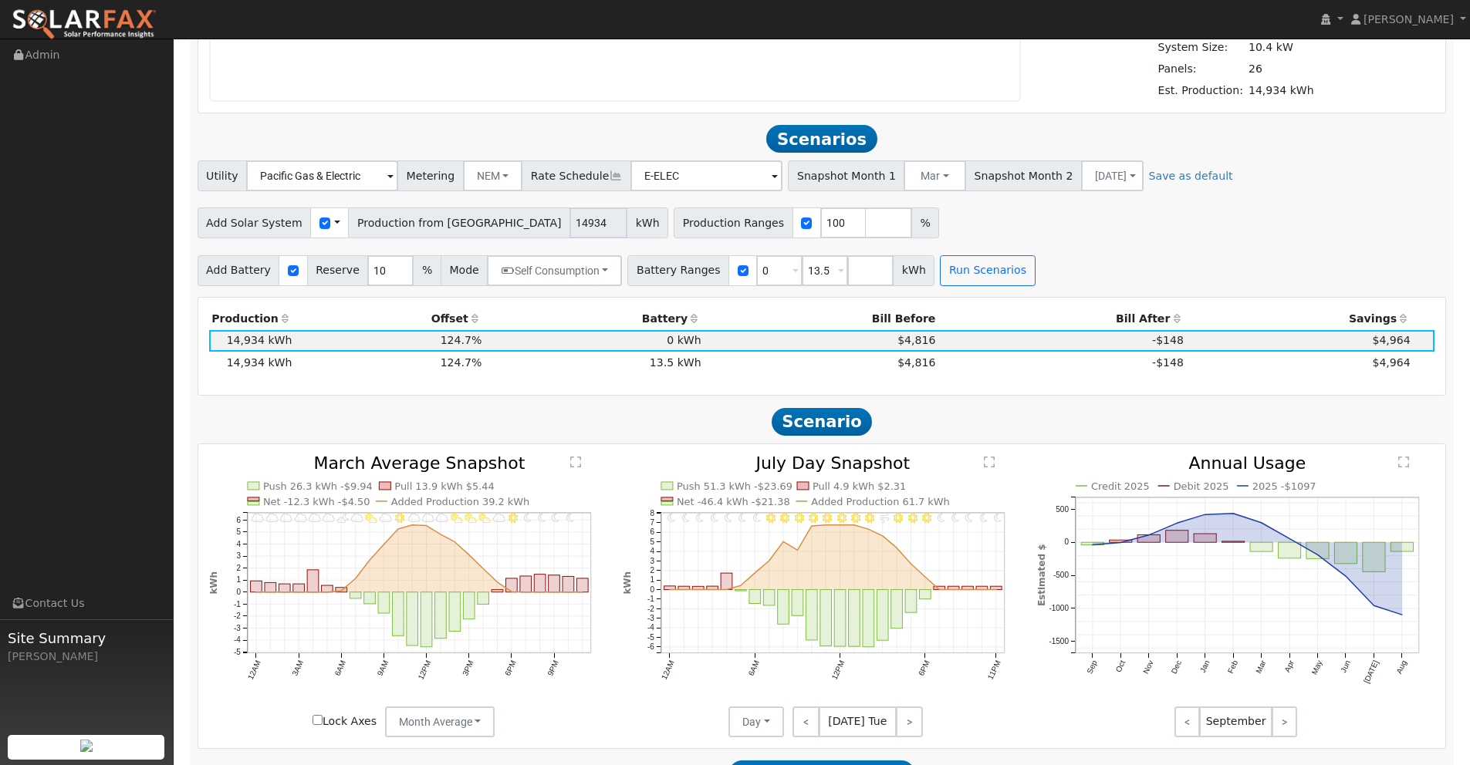
scroll to position [1304, 0]
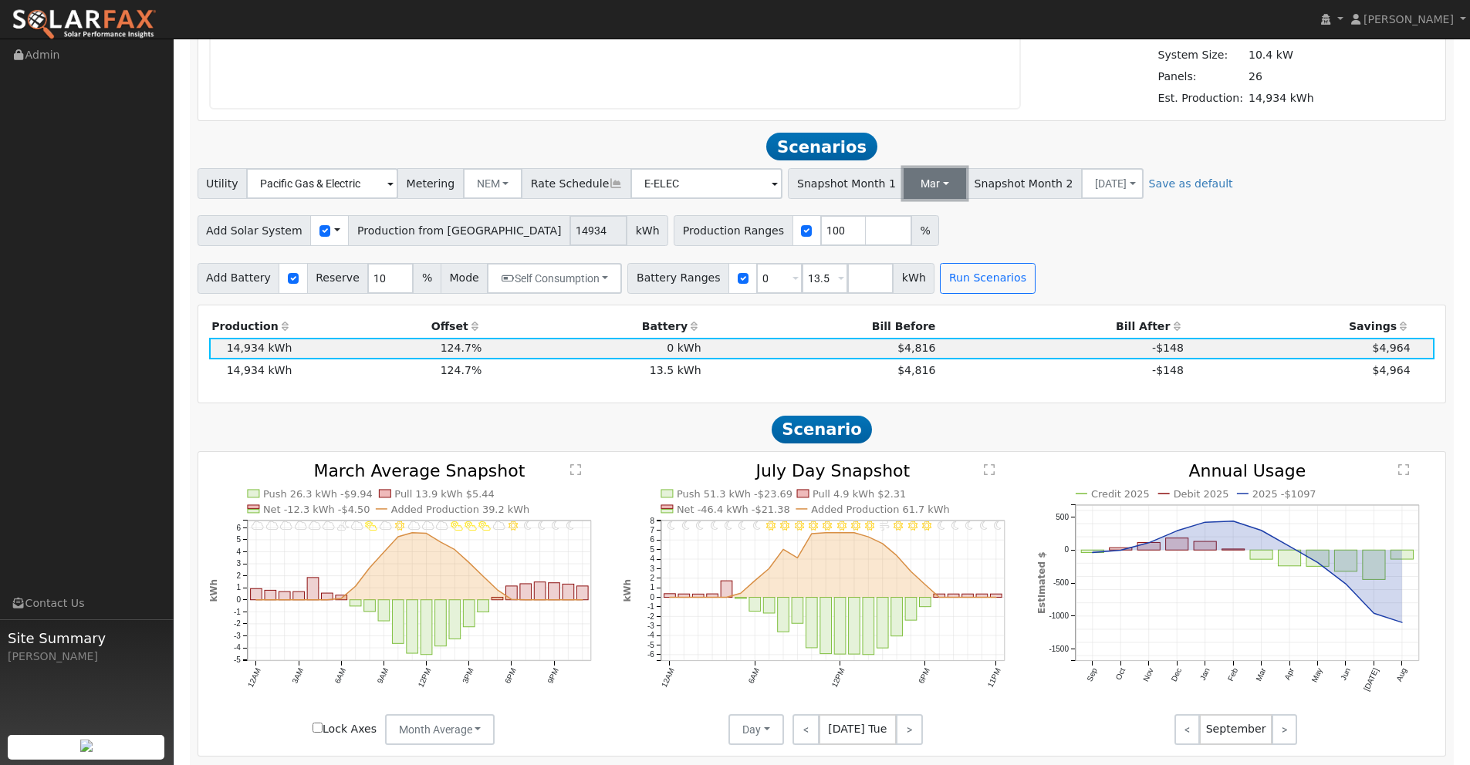
click at [907, 189] on button "Mar" at bounding box center [935, 183] width 63 height 31
click at [897, 306] on link "May" at bounding box center [949, 305] width 107 height 22
click at [1082, 191] on button "[DATE]" at bounding box center [1113, 183] width 63 height 31
click at [1058, 329] on link "Jun" at bounding box center [1111, 327] width 107 height 22
click at [967, 286] on button "Run Scenarios" at bounding box center [987, 278] width 95 height 31
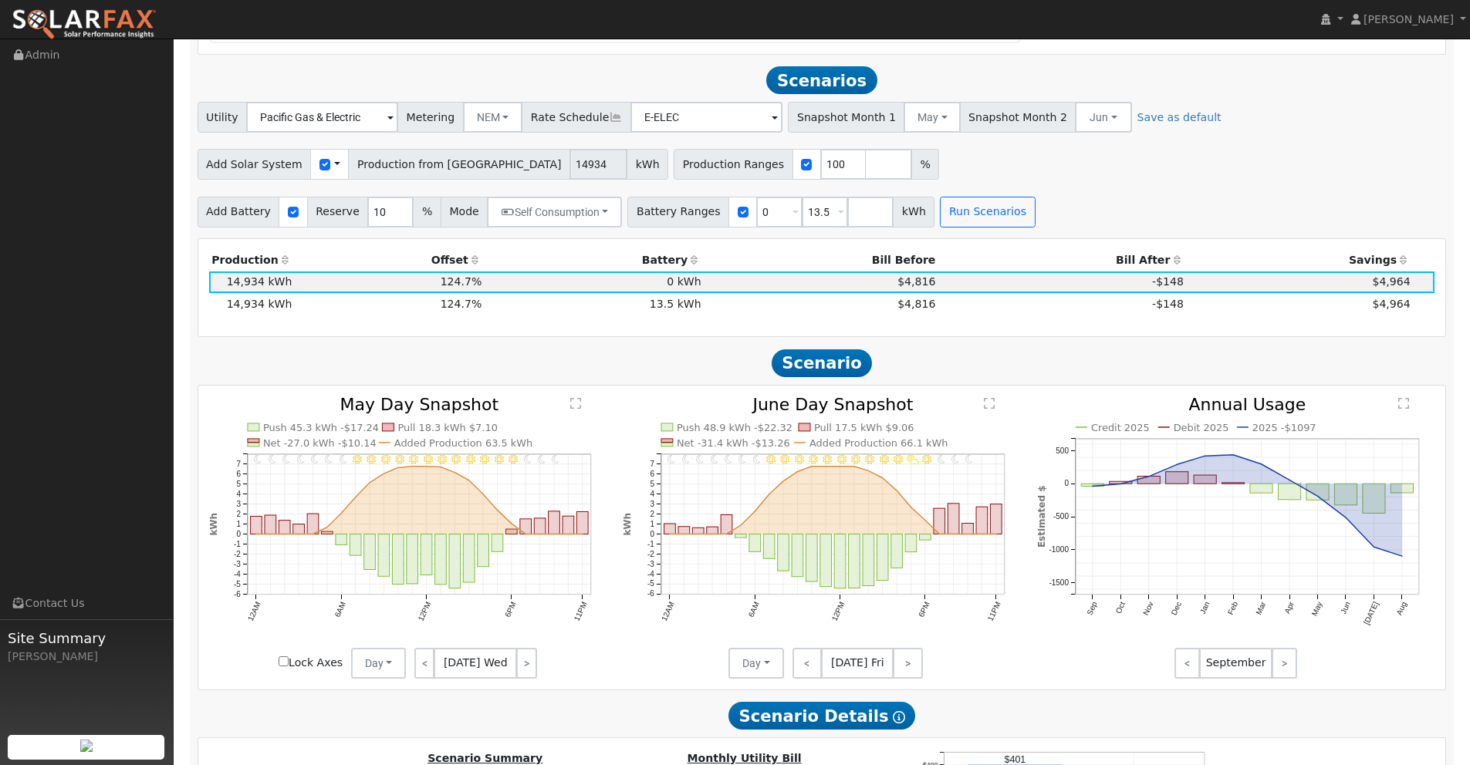
scroll to position [1390, 0]
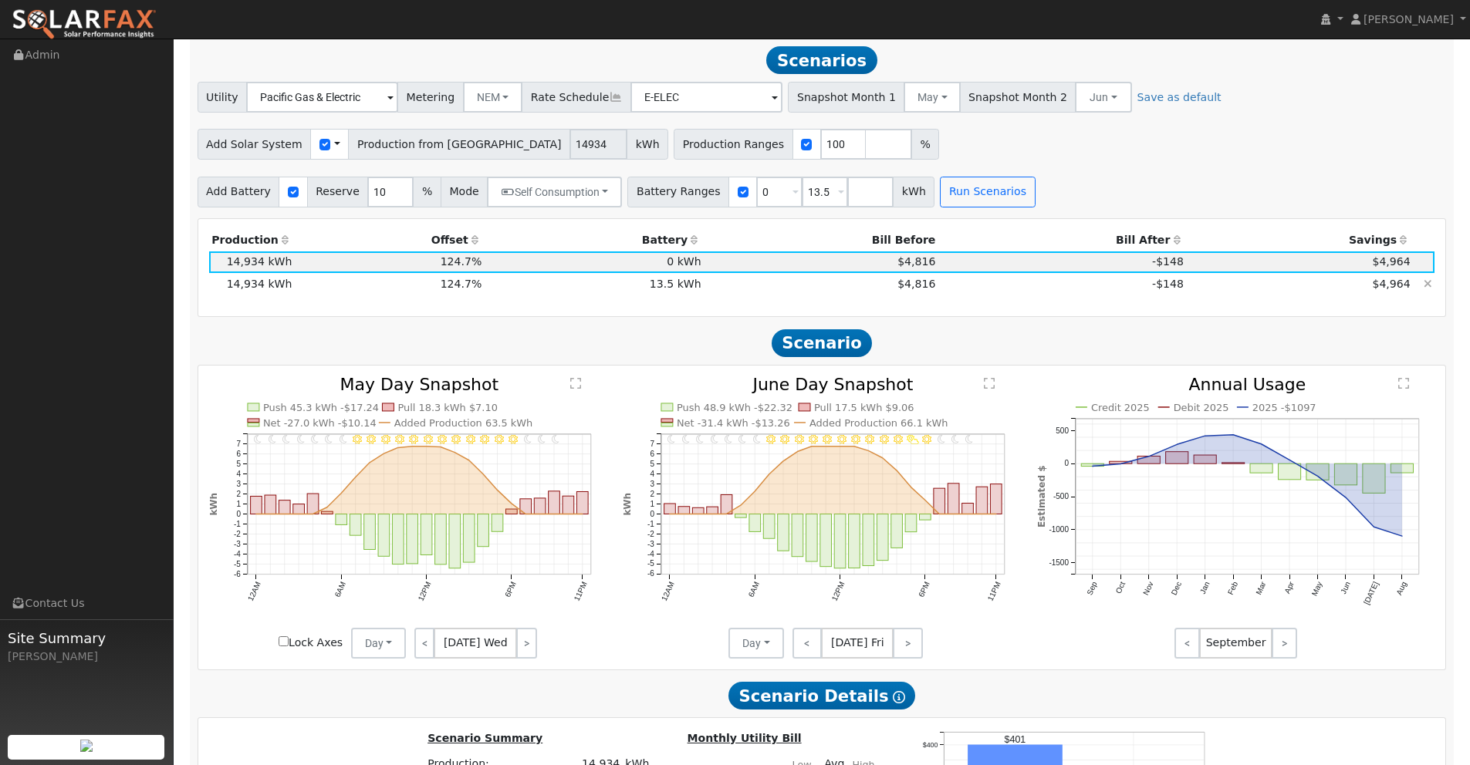
click at [948, 284] on td "-$148" at bounding box center [1062, 284] width 248 height 22
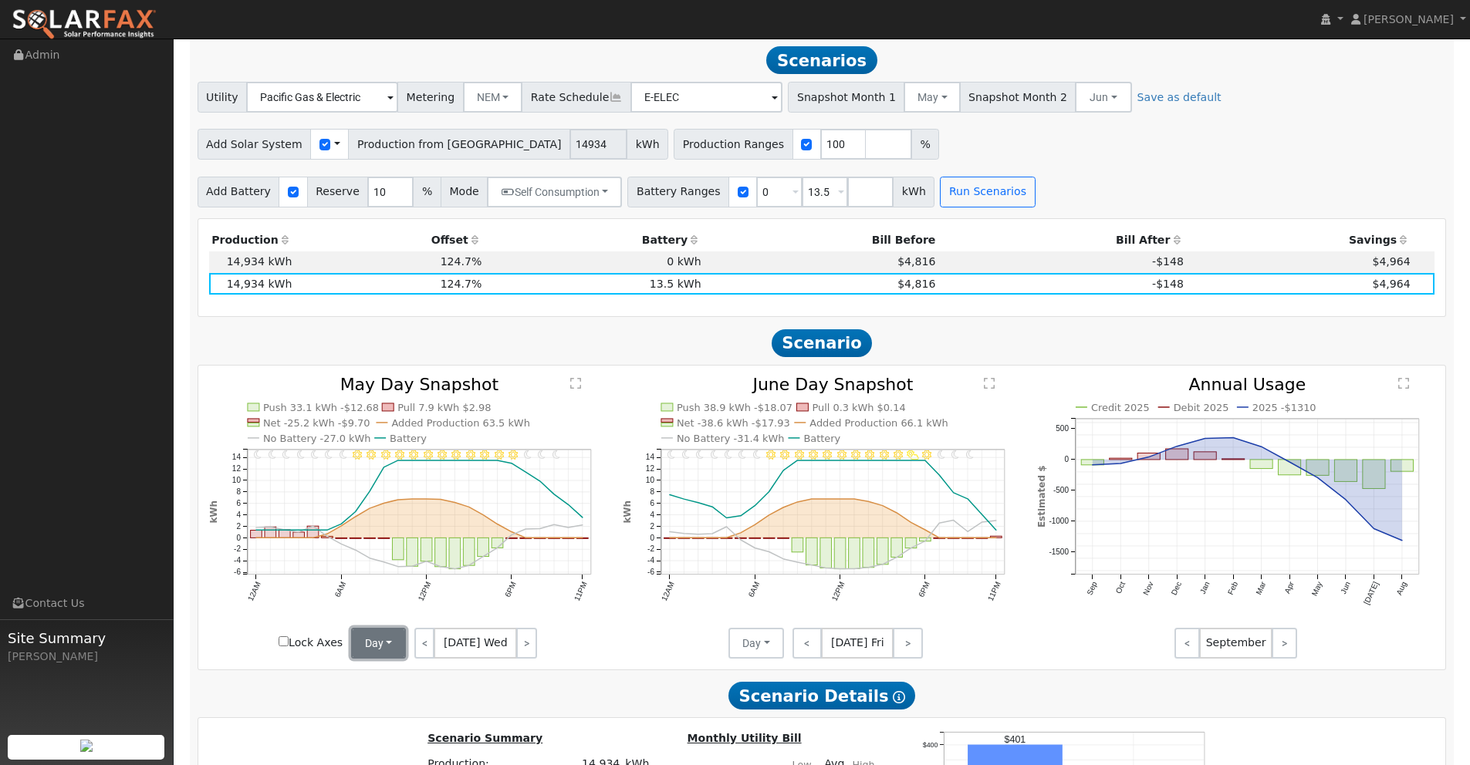
click at [367, 647] on button "Day" at bounding box center [379, 643] width 56 height 31
click at [405, 699] on link "Month Average" at bounding box center [405, 699] width 107 height 22
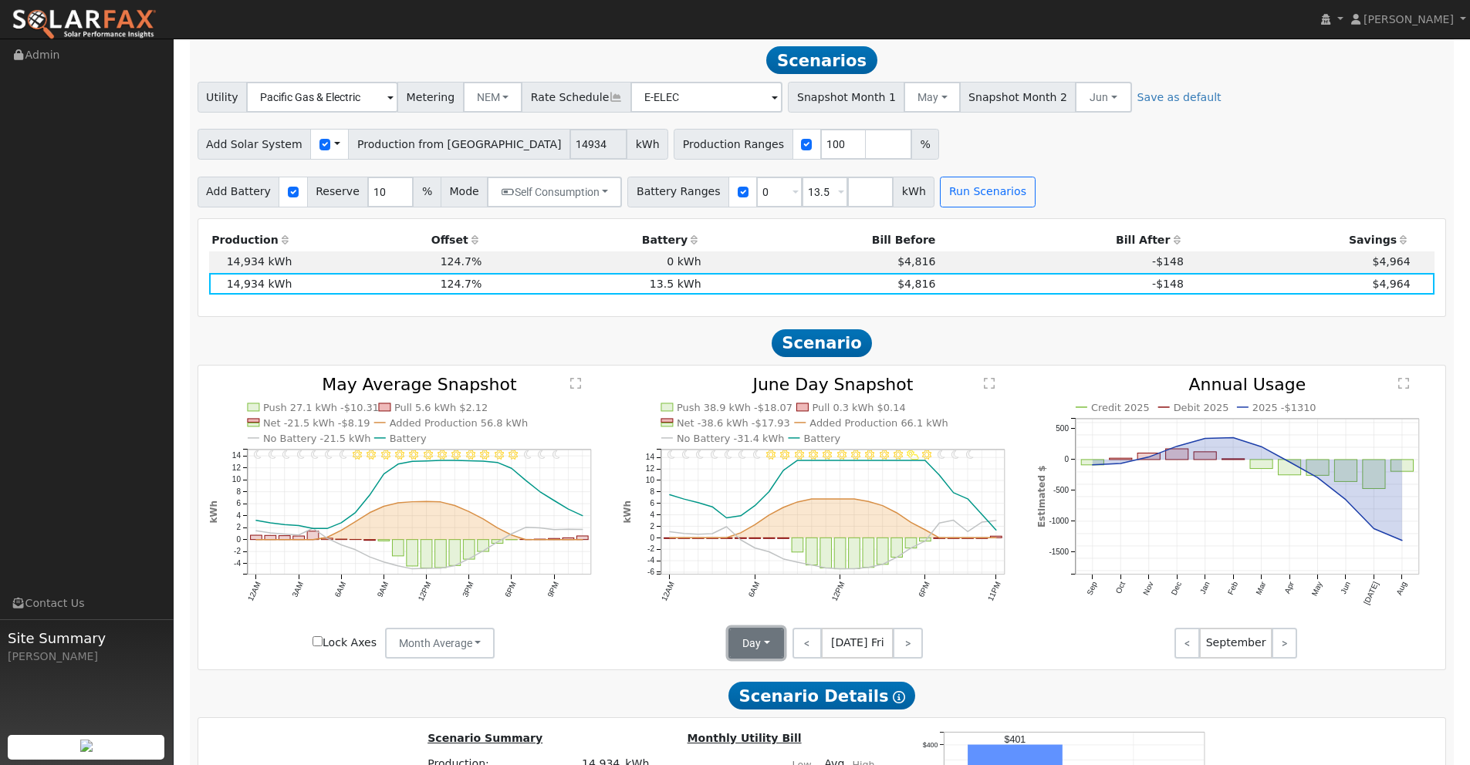
click at [759, 646] on button "Day" at bounding box center [756, 643] width 56 height 31
click at [764, 698] on link "Month Average" at bounding box center [783, 699] width 107 height 22
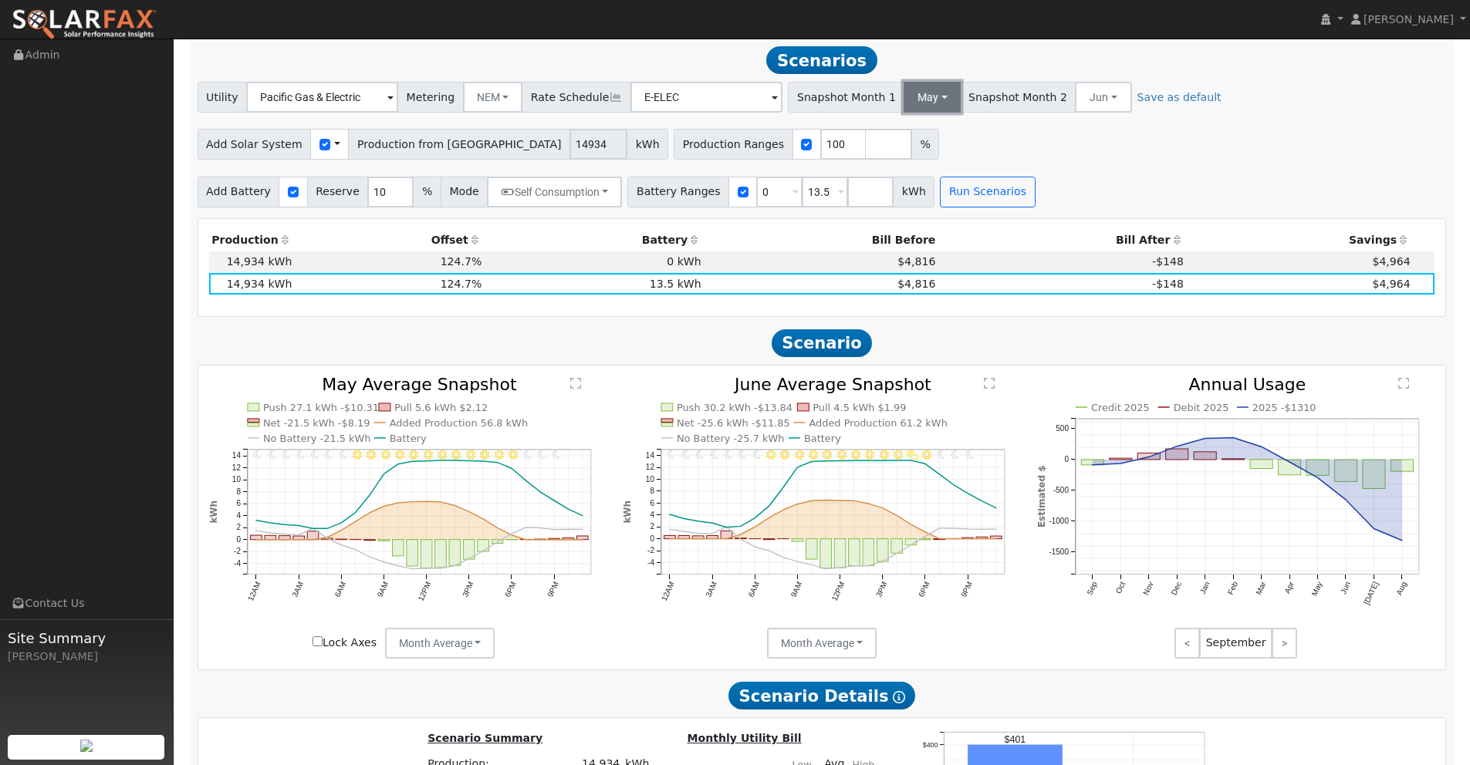
click at [904, 96] on button "May" at bounding box center [932, 97] width 56 height 31
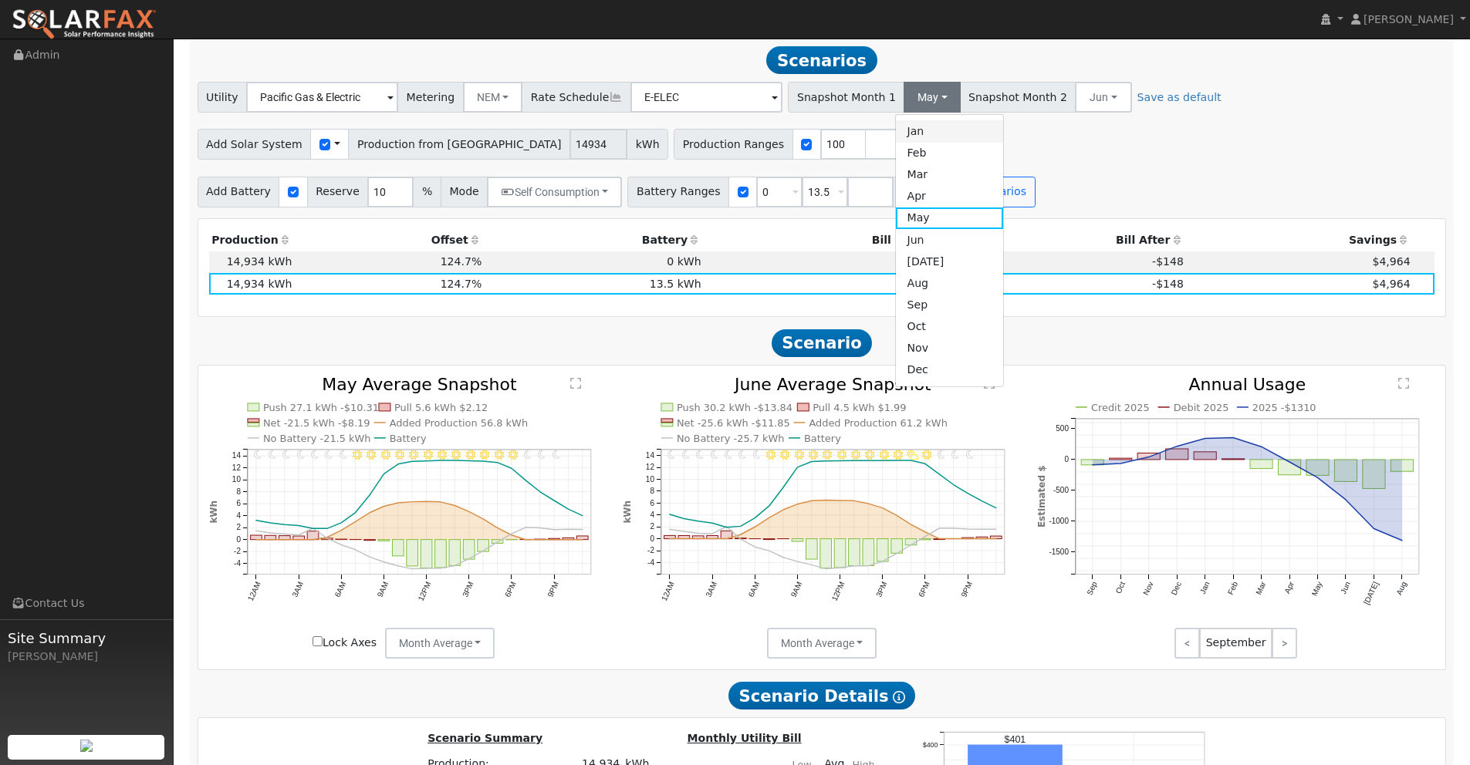
click at [896, 135] on link "Jan" at bounding box center [949, 131] width 107 height 22
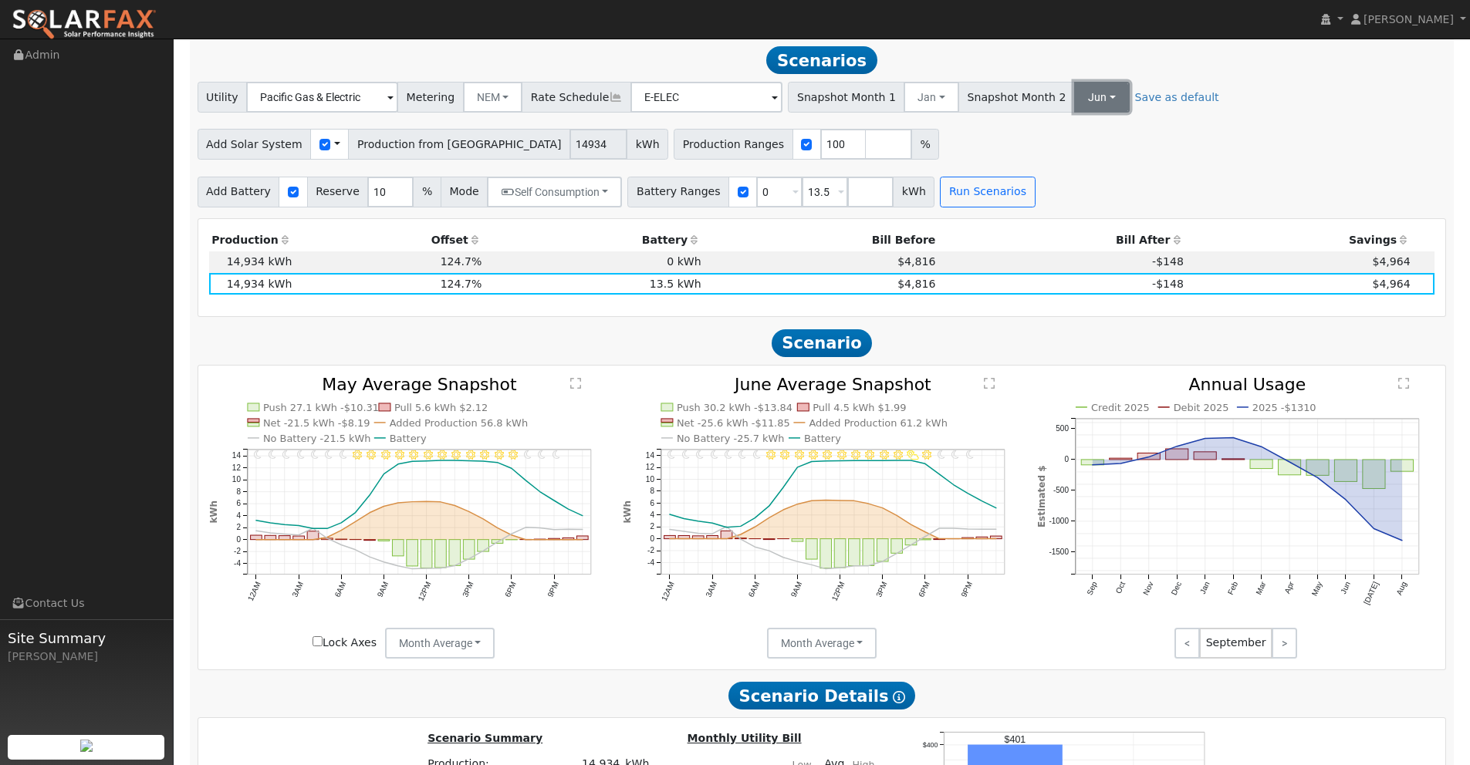
click at [1074, 96] on button "Jun" at bounding box center [1102, 97] width 56 height 31
click at [1059, 148] on link "Feb" at bounding box center [1112, 154] width 107 height 22
click at [971, 207] on button "Run Scenarios" at bounding box center [987, 192] width 95 height 31
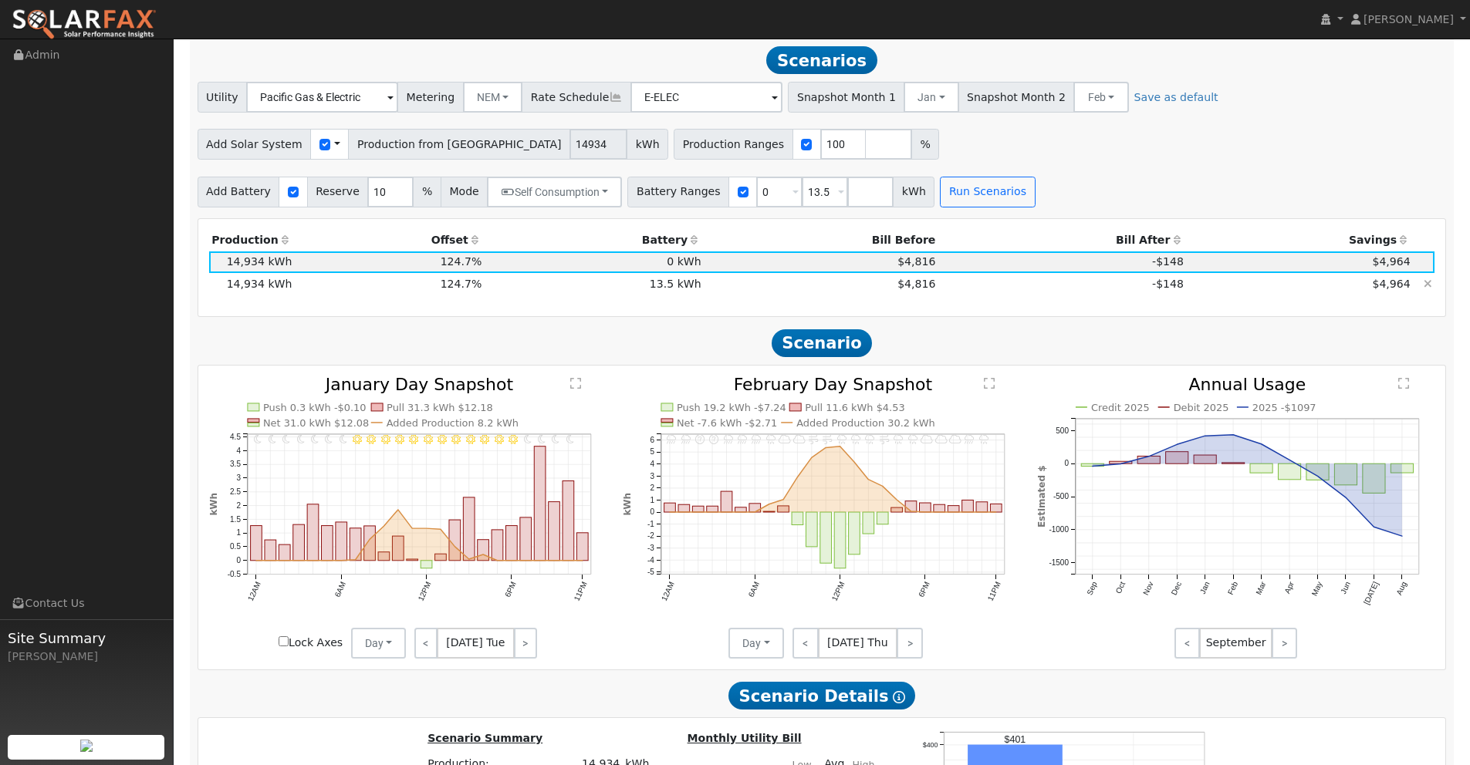
click at [940, 285] on td "-$148" at bounding box center [1062, 284] width 248 height 22
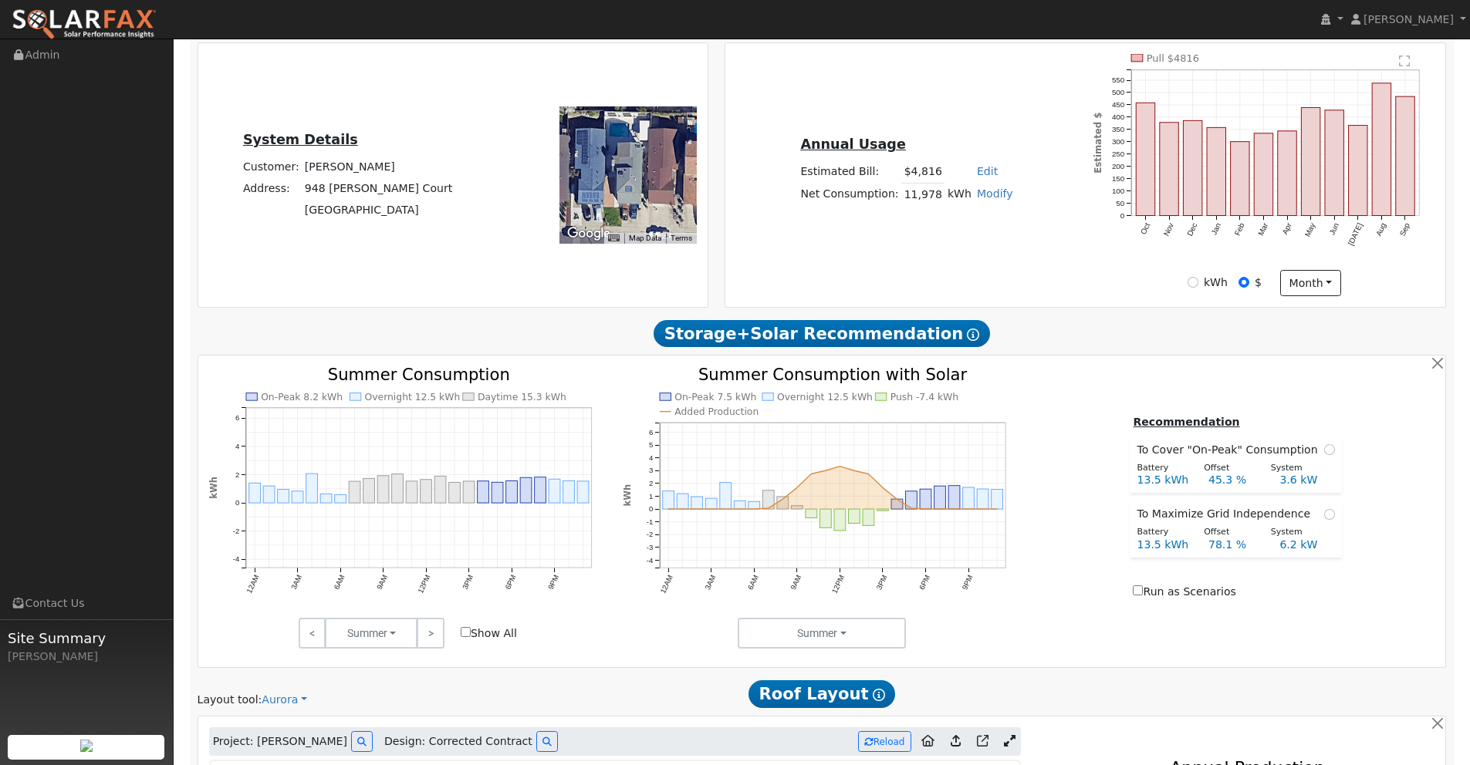
scroll to position [0, 0]
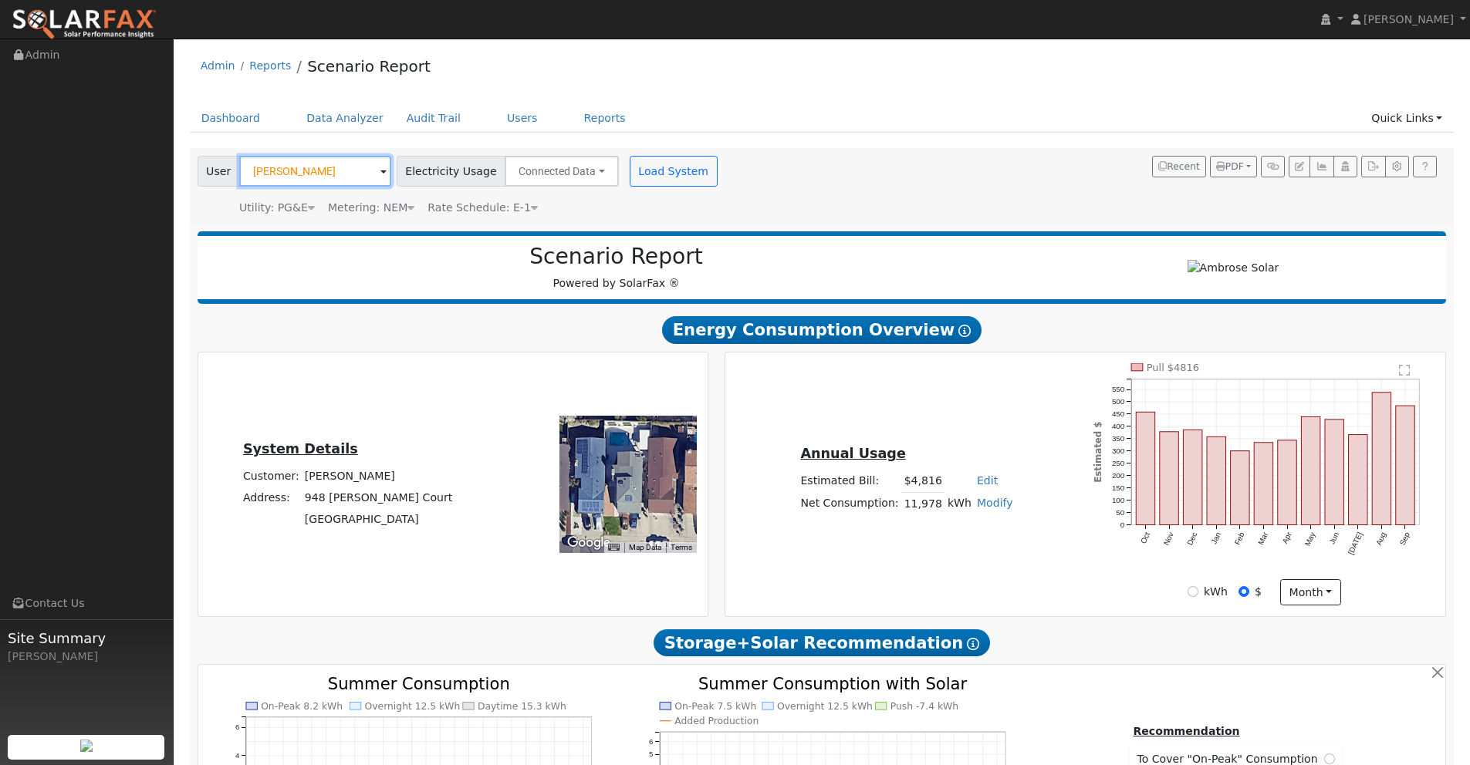
click at [329, 170] on input "[PERSON_NAME]" at bounding box center [315, 171] width 152 height 31
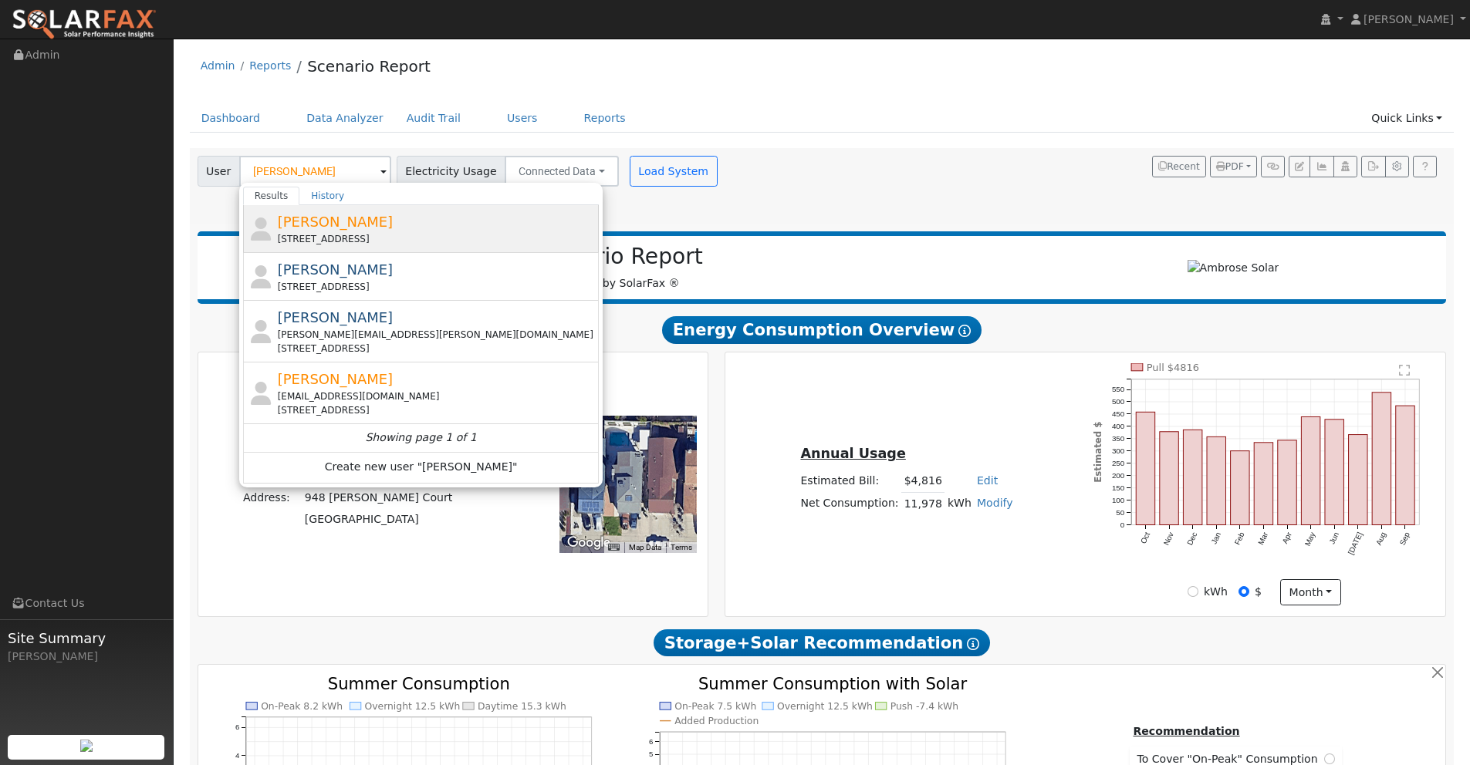
click at [340, 219] on span "[PERSON_NAME]" at bounding box center [336, 222] width 116 height 16
type input "[PERSON_NAME]"
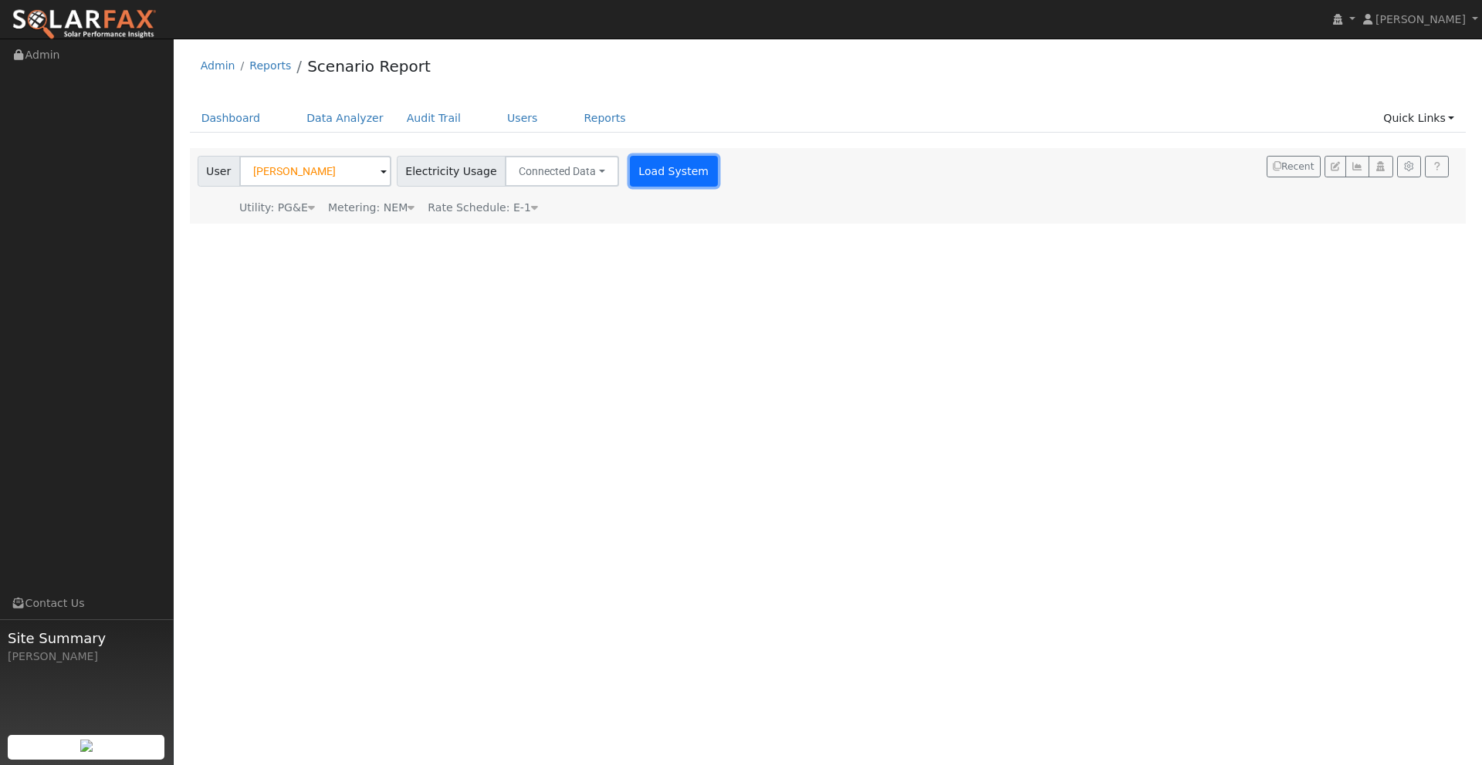
click at [670, 172] on button "Load System" at bounding box center [674, 171] width 88 height 31
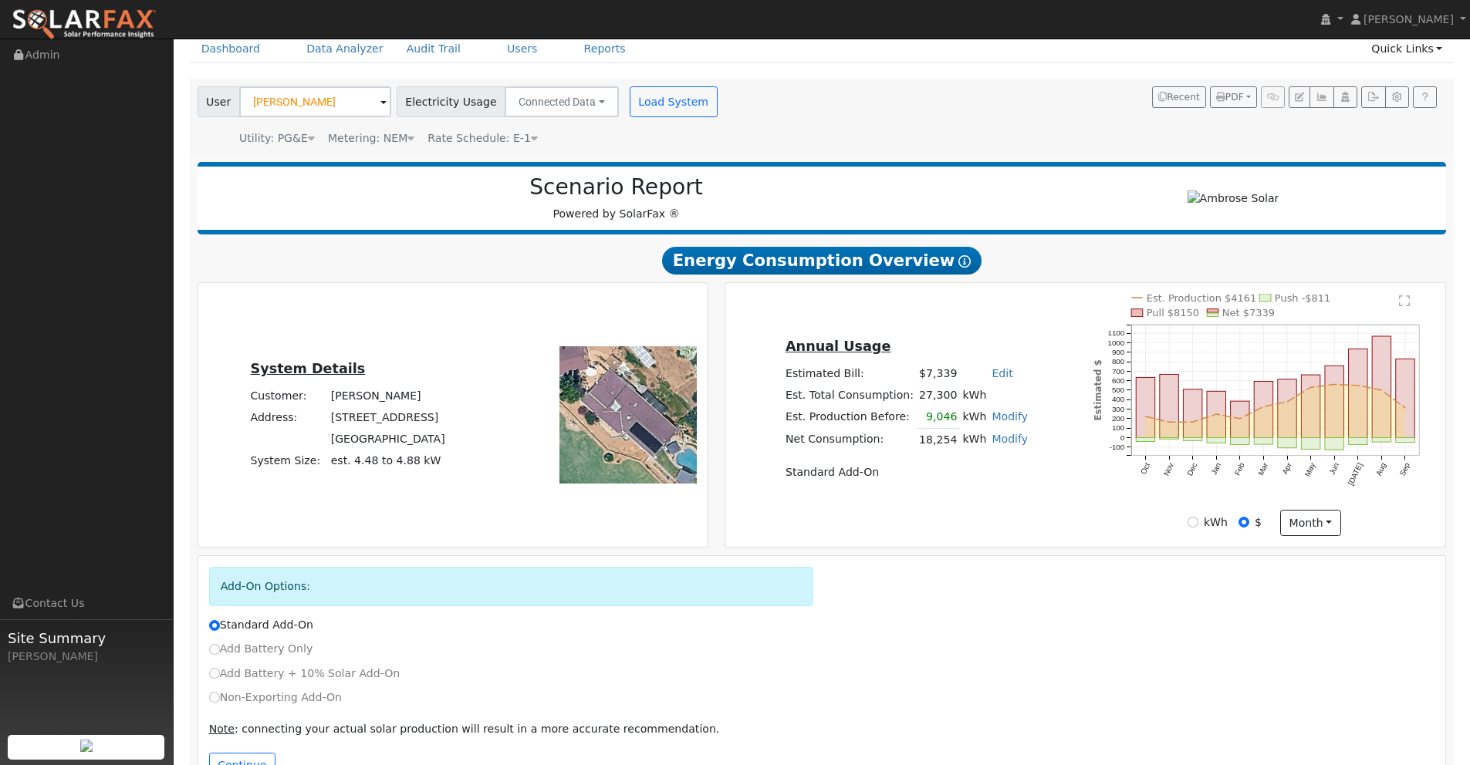
scroll to position [118, 0]
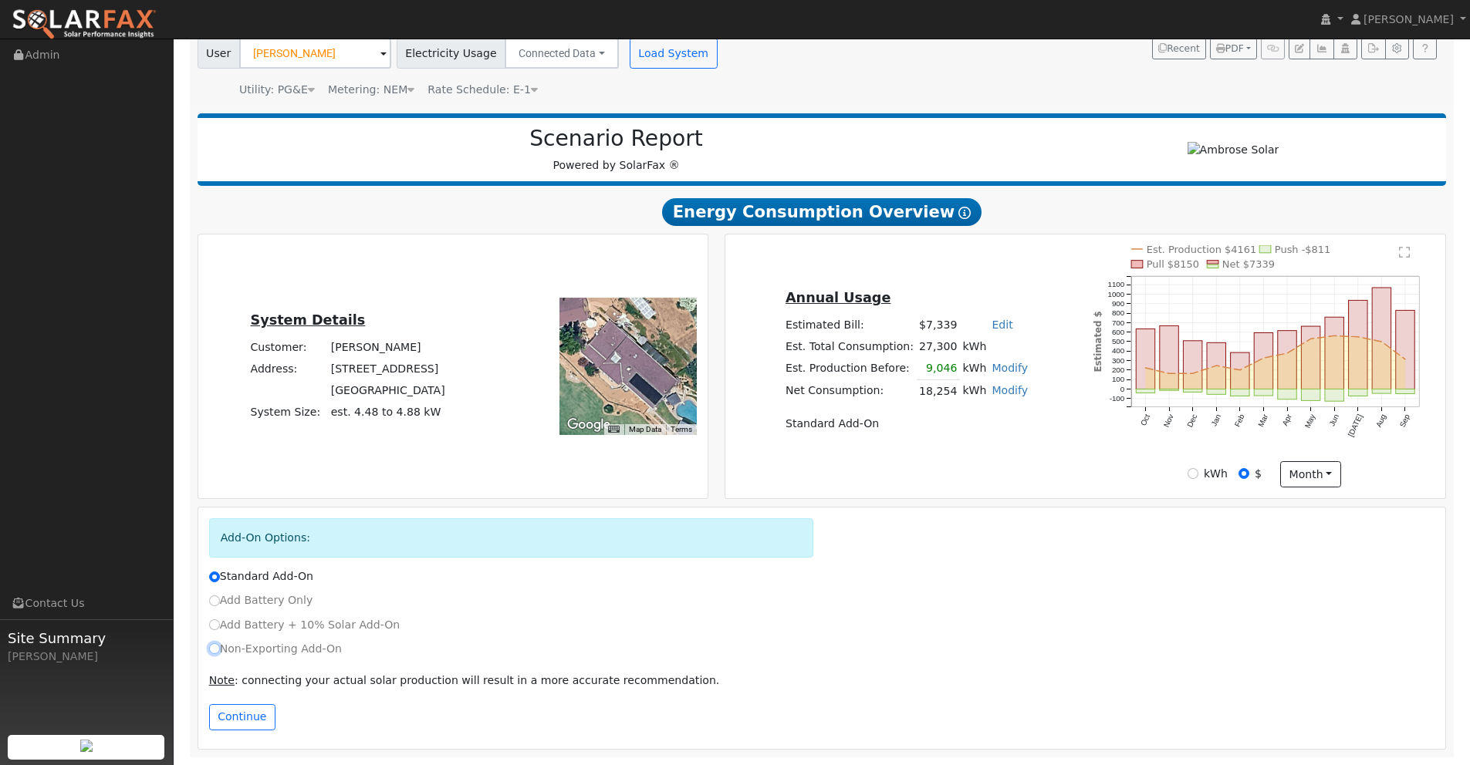
click at [216, 649] on input "Non-Exporting Add-On" at bounding box center [214, 649] width 11 height 11
radio input "true"
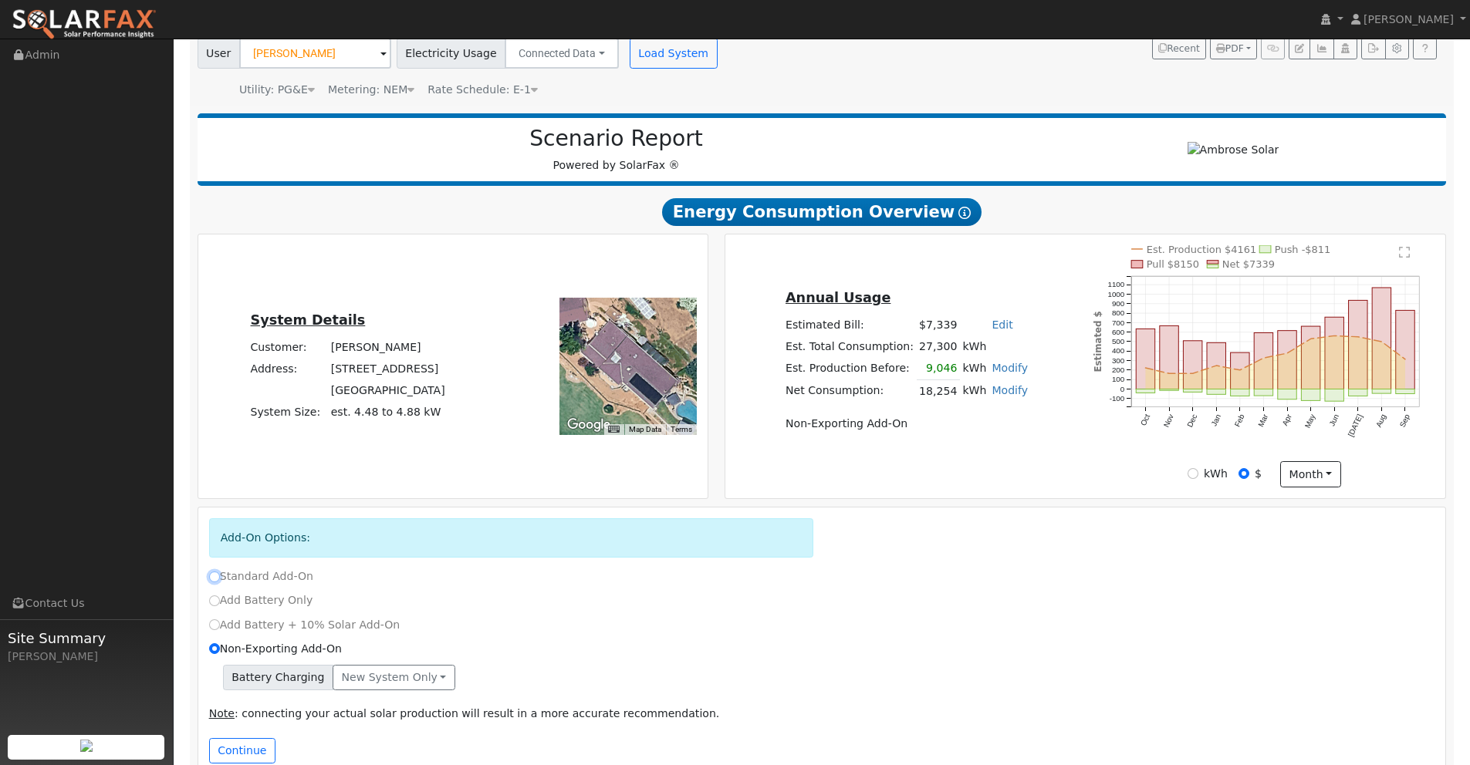
click at [211, 577] on input "Standard Add-On" at bounding box center [214, 577] width 11 height 11
radio input "true"
radio input "false"
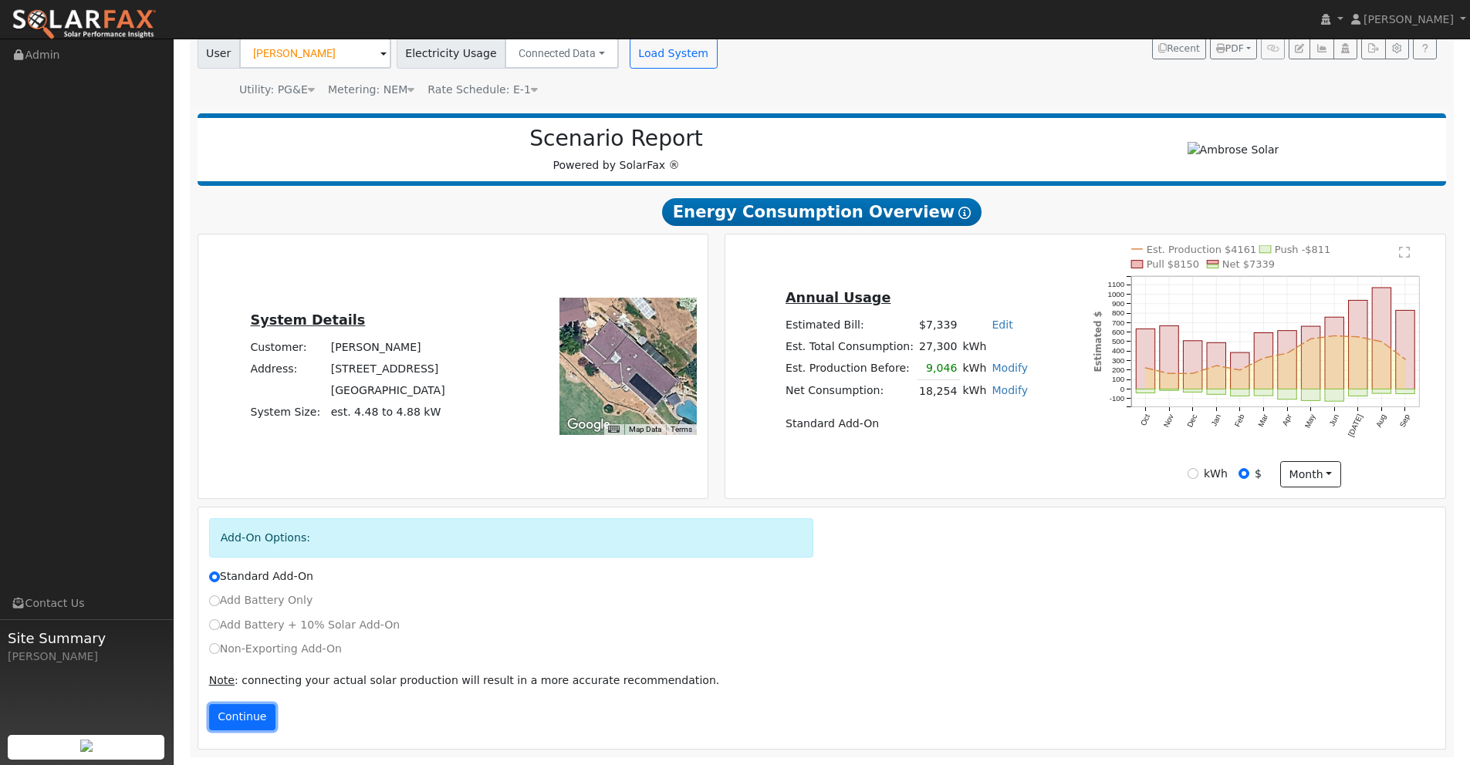
drag, startPoint x: 255, startPoint y: 716, endPoint x: 270, endPoint y: 712, distance: 15.9
click at [255, 717] on button "Continue" at bounding box center [242, 717] width 66 height 26
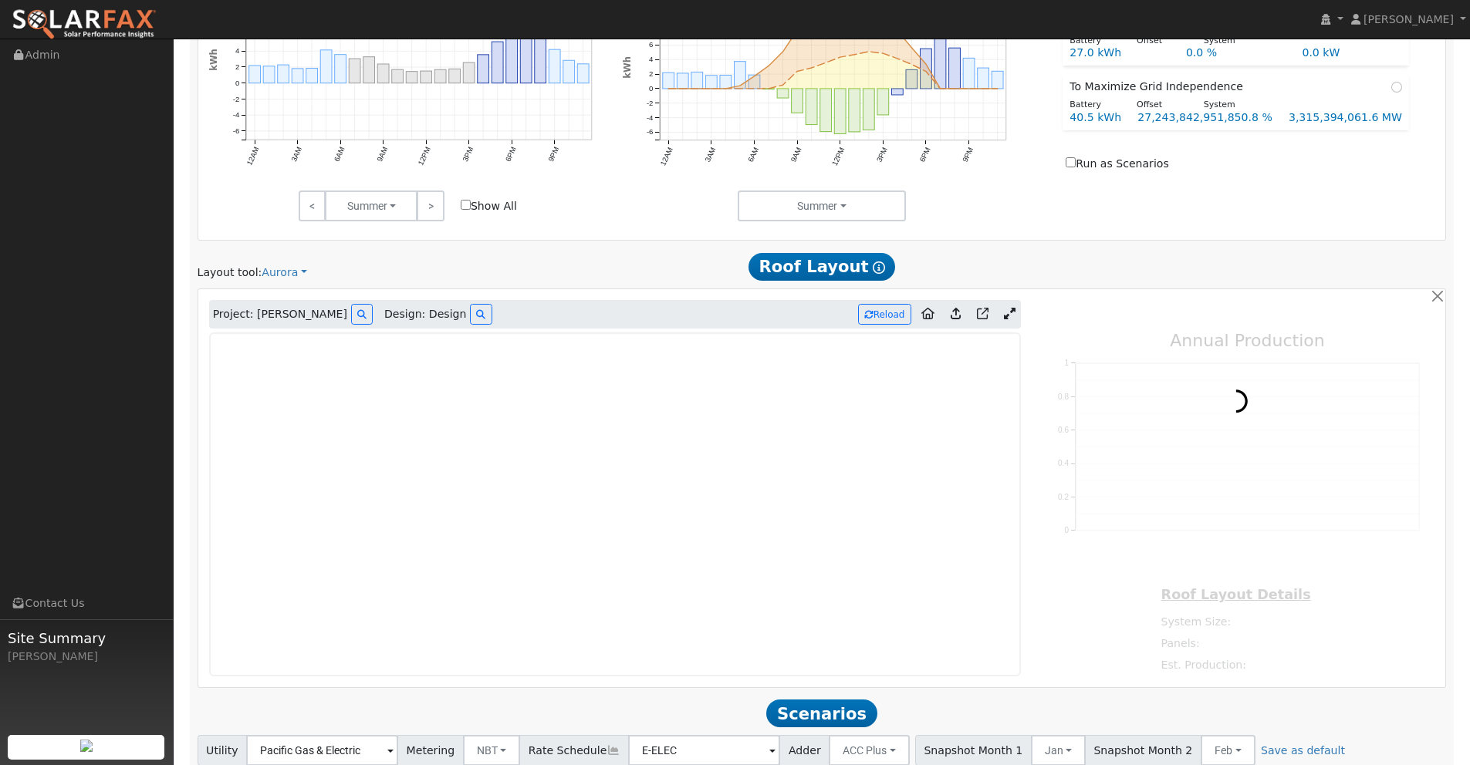
scroll to position [919, 0]
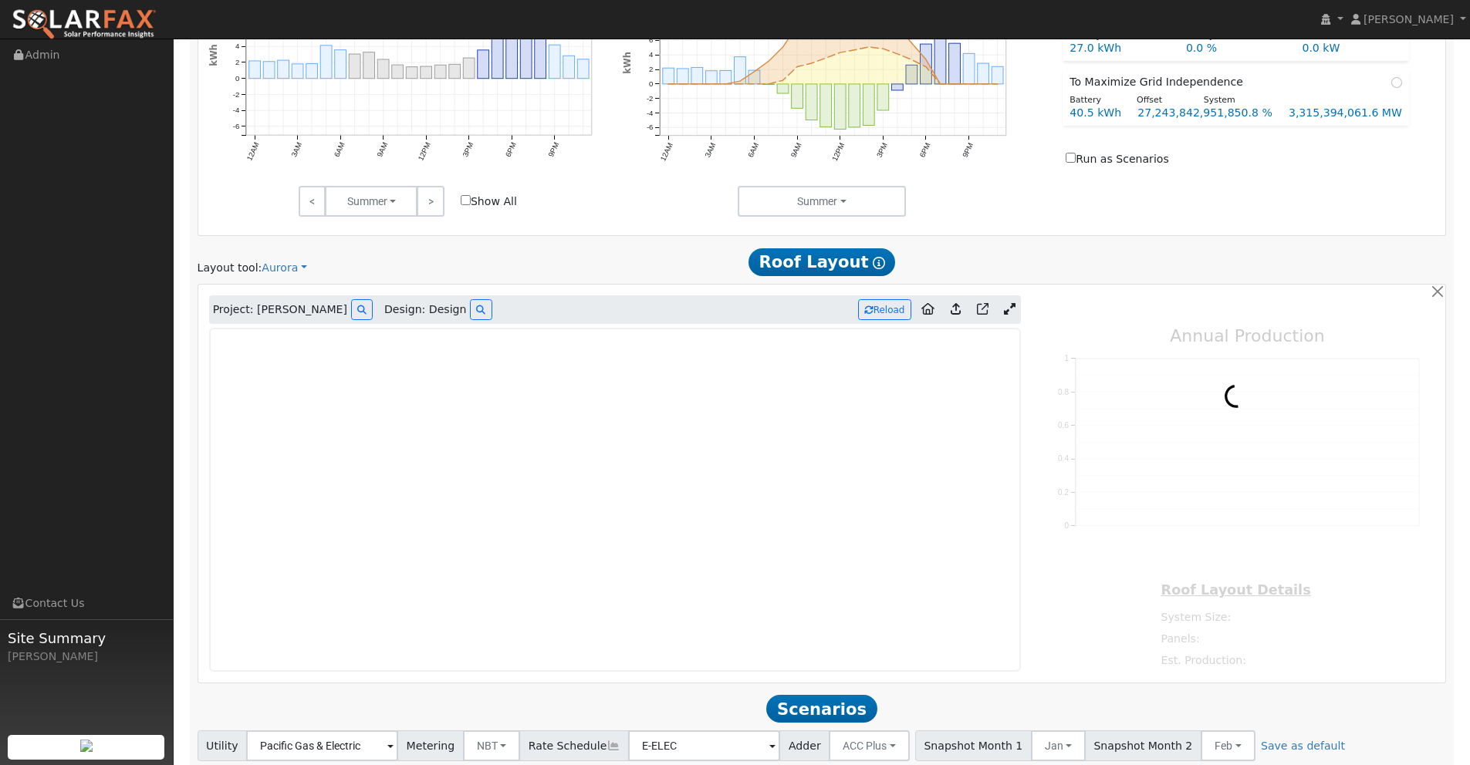
type input "26393"
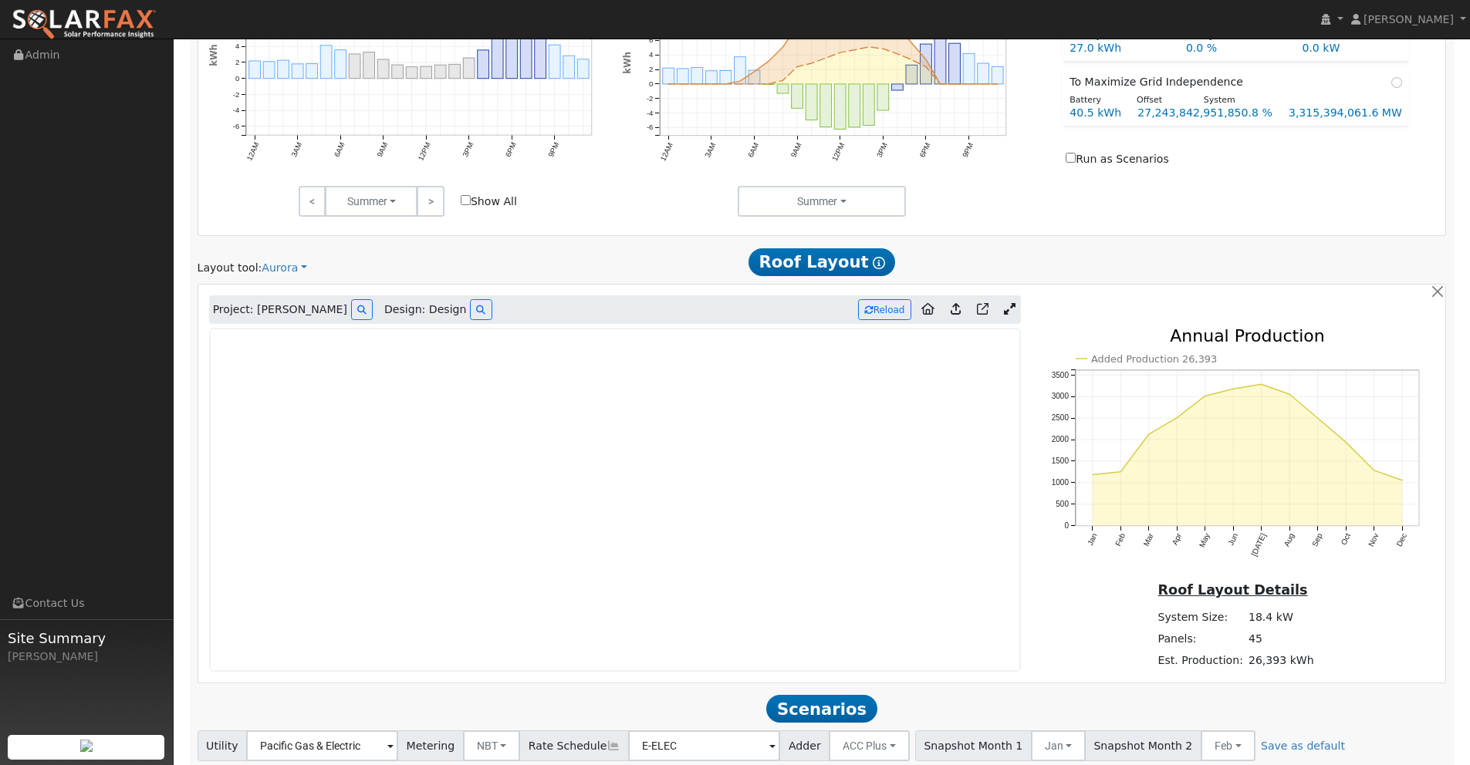
click at [1011, 311] on icon at bounding box center [1010, 309] width 12 height 12
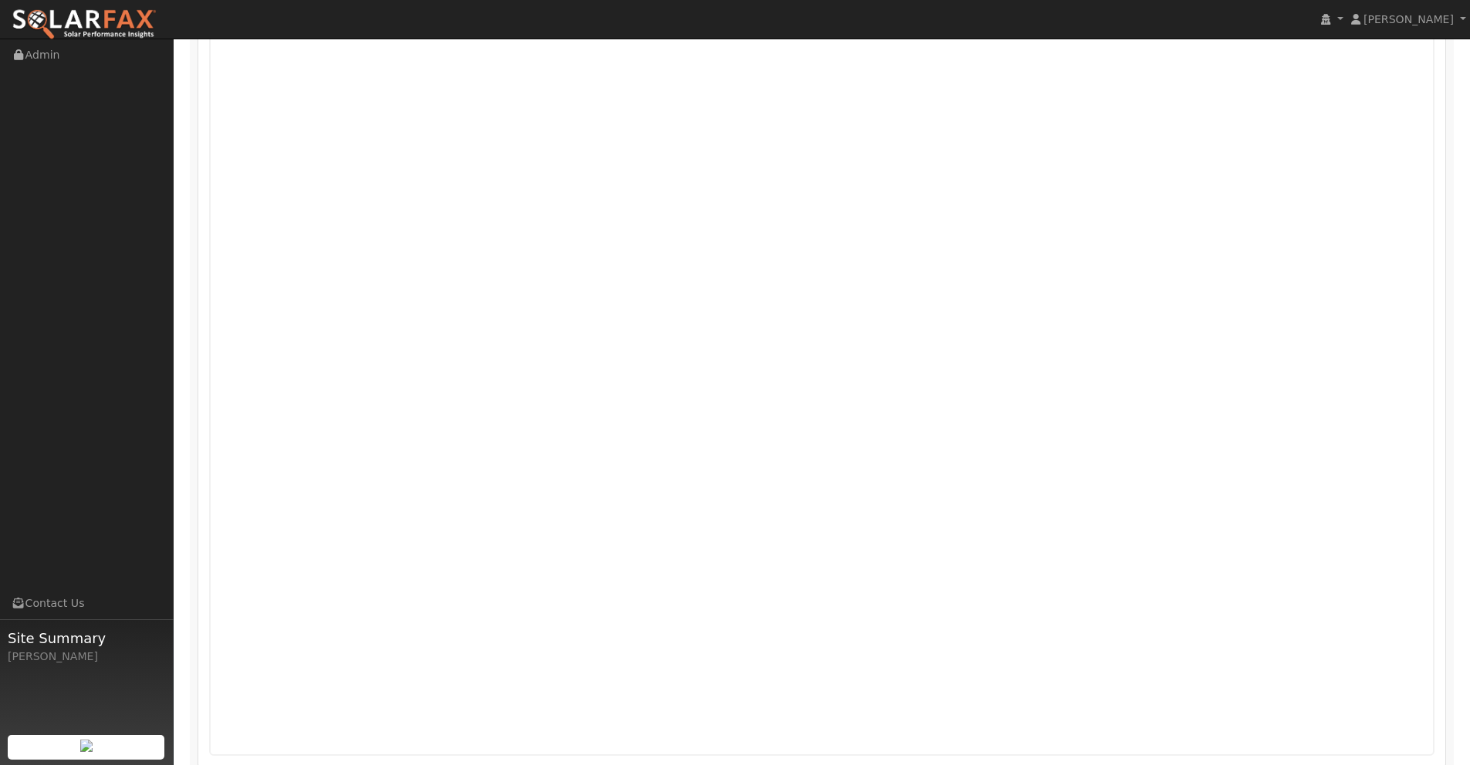
scroll to position [1235, 0]
